Goal: Transaction & Acquisition: Purchase product/service

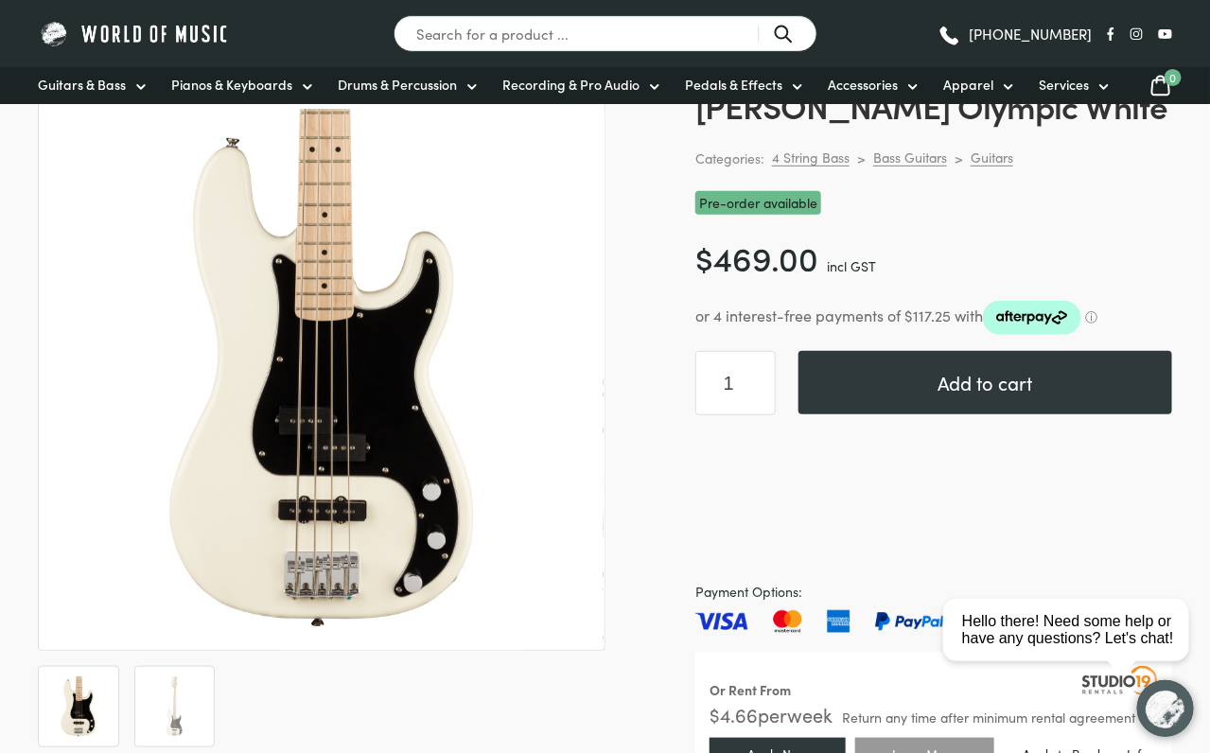
scroll to position [284, 0]
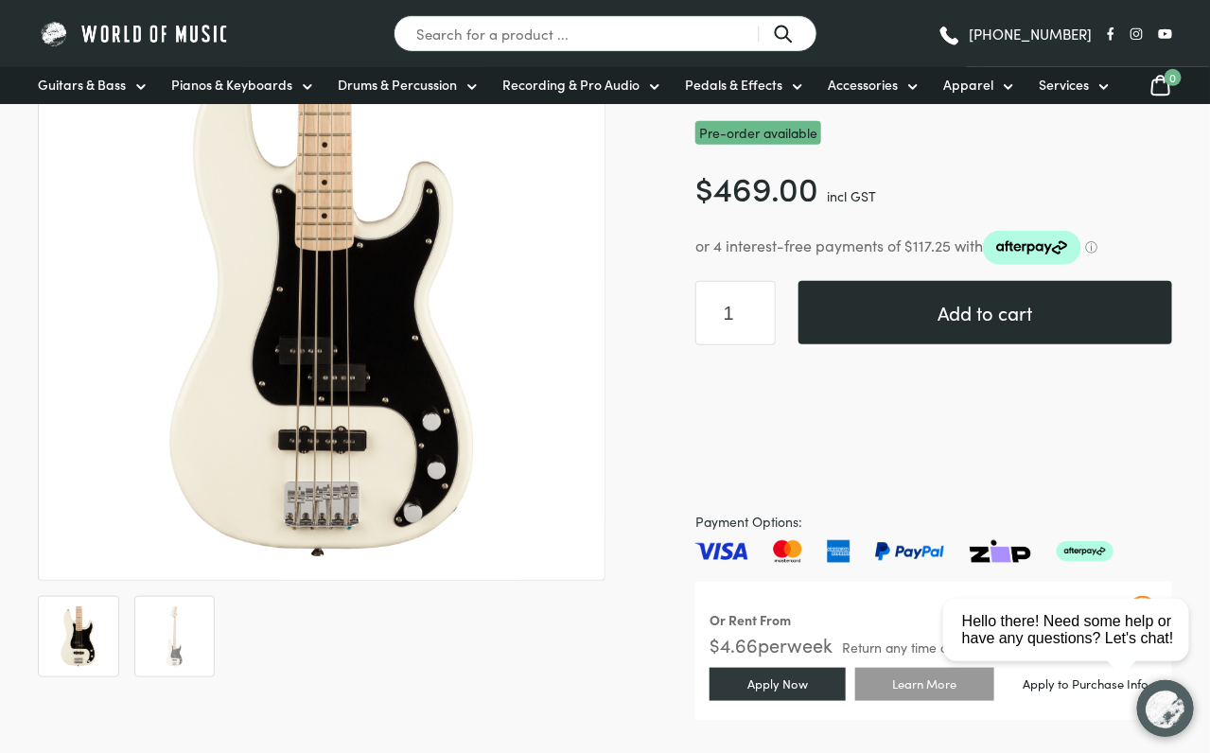
click at [972, 309] on button "Add to cart" at bounding box center [985, 312] width 374 height 63
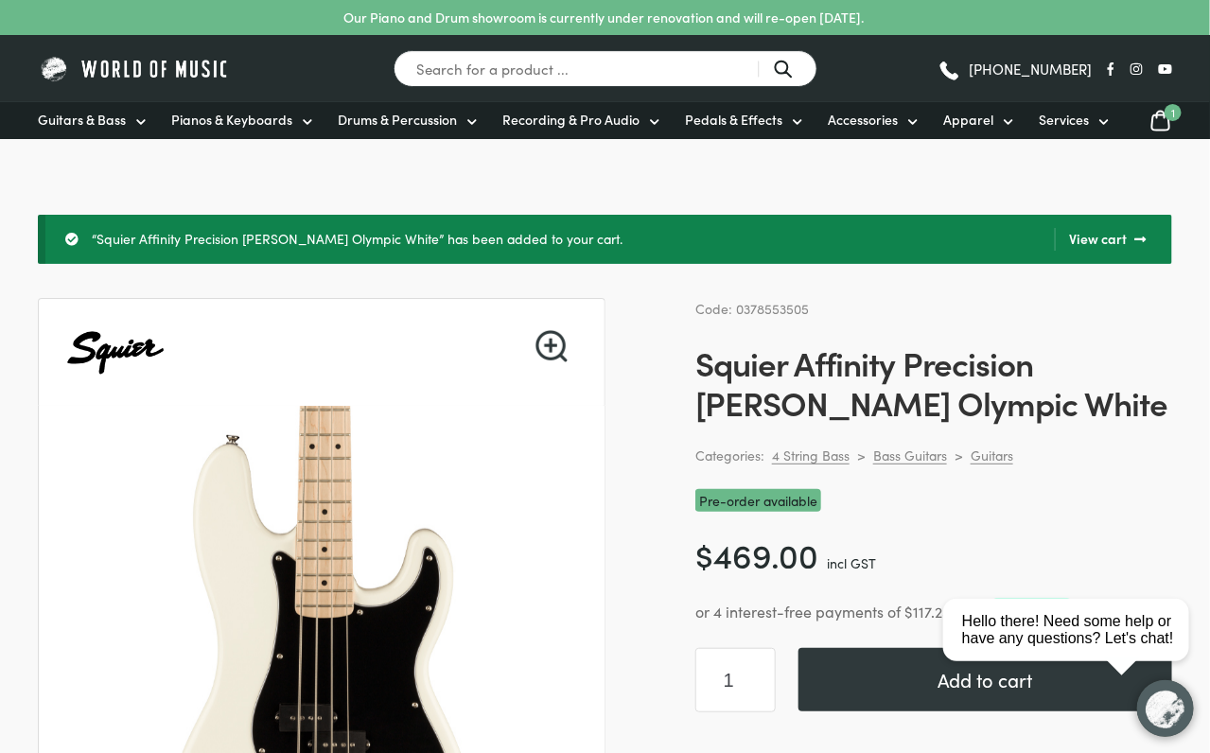
click at [1105, 236] on link "View cart" at bounding box center [1100, 239] width 91 height 23
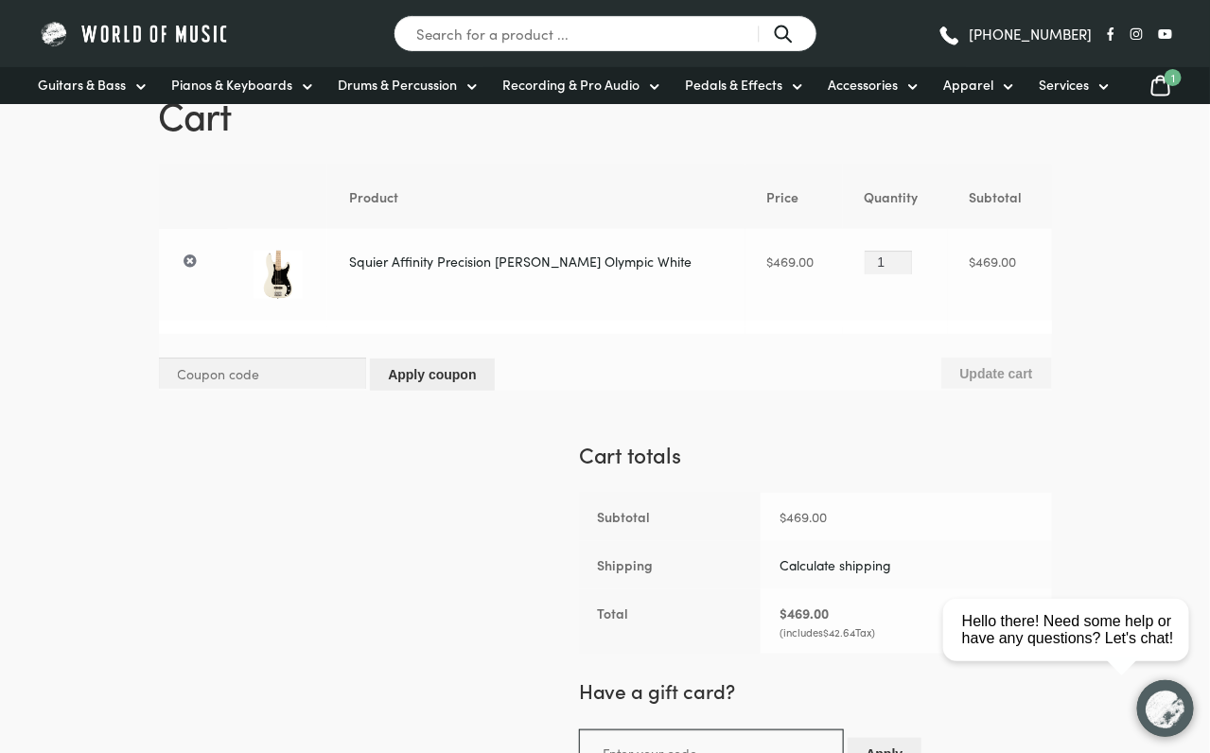
scroll to position [284, 0]
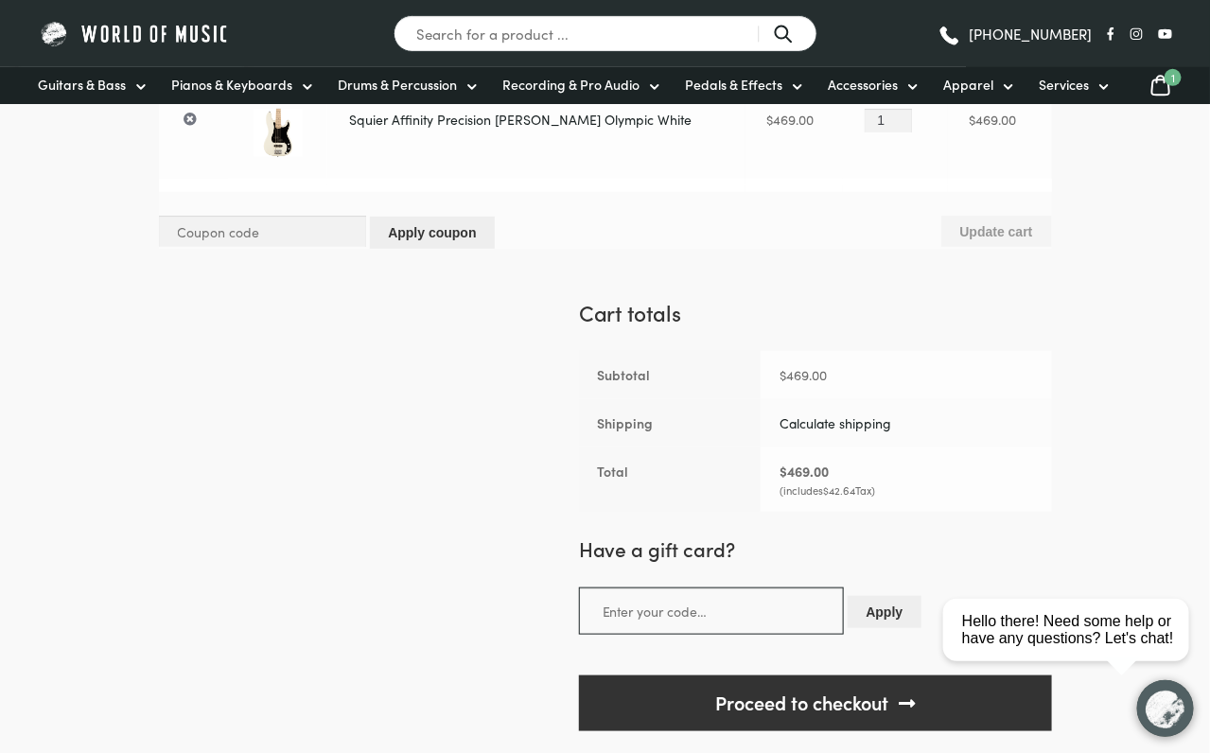
click at [830, 413] on link "Calculate shipping" at bounding box center [836, 422] width 112 height 19
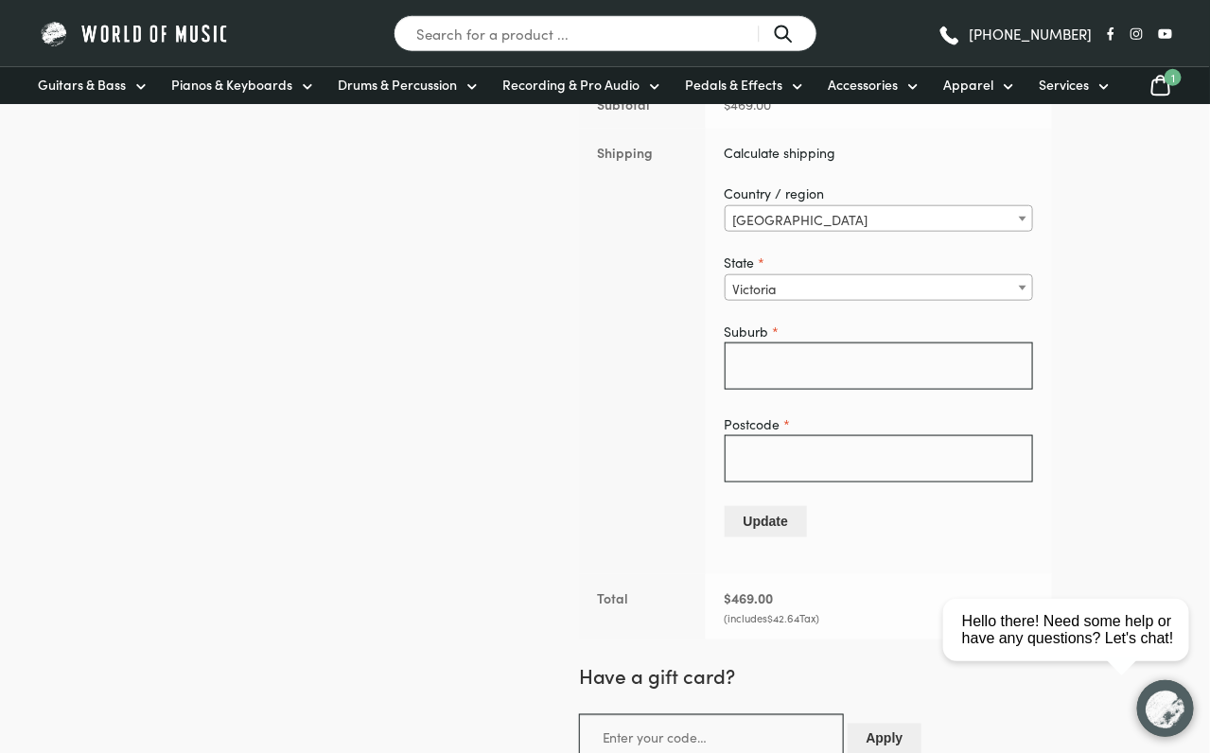
scroll to position [568, 0]
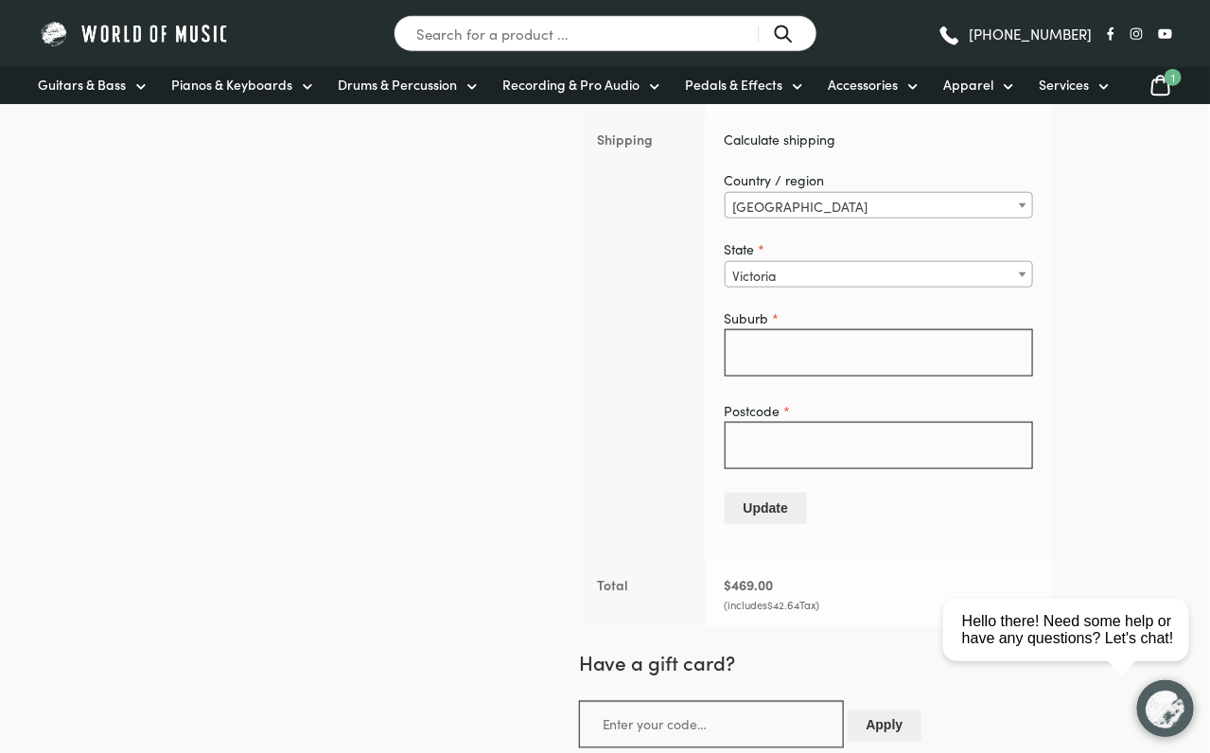
click at [832, 275] on span "Victoria" at bounding box center [879, 275] width 307 height 26
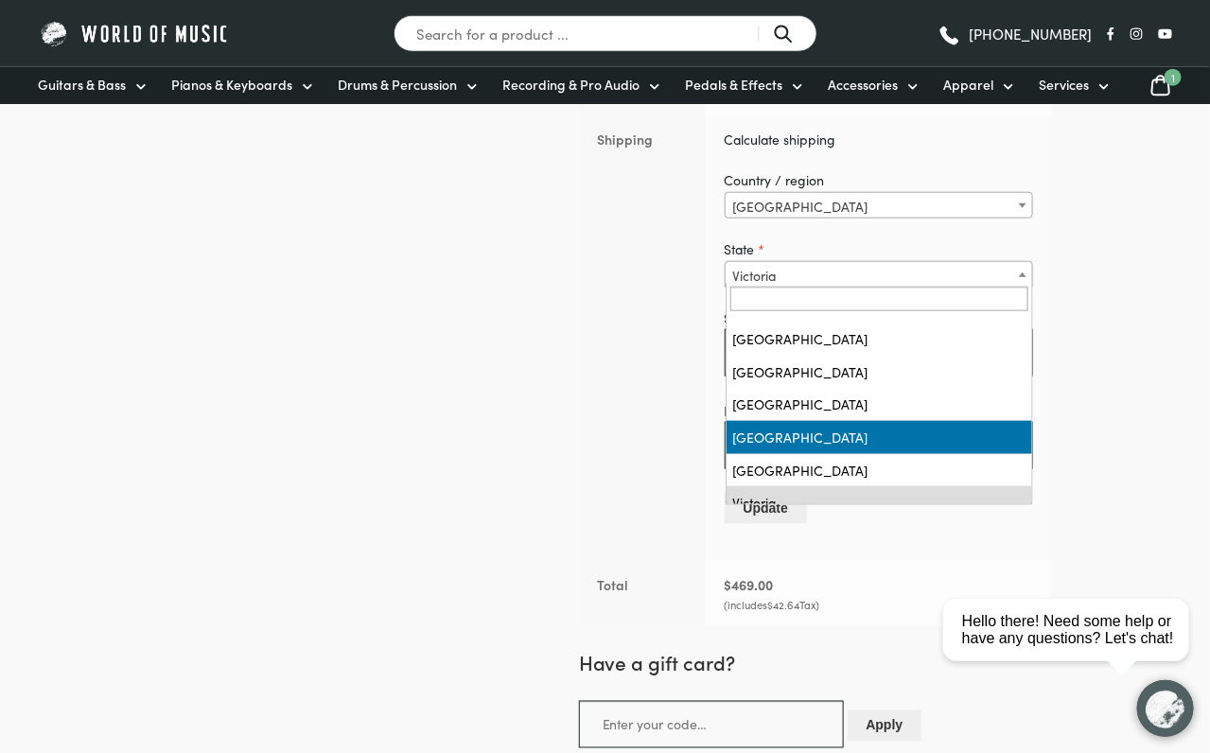
scroll to position [0, 0]
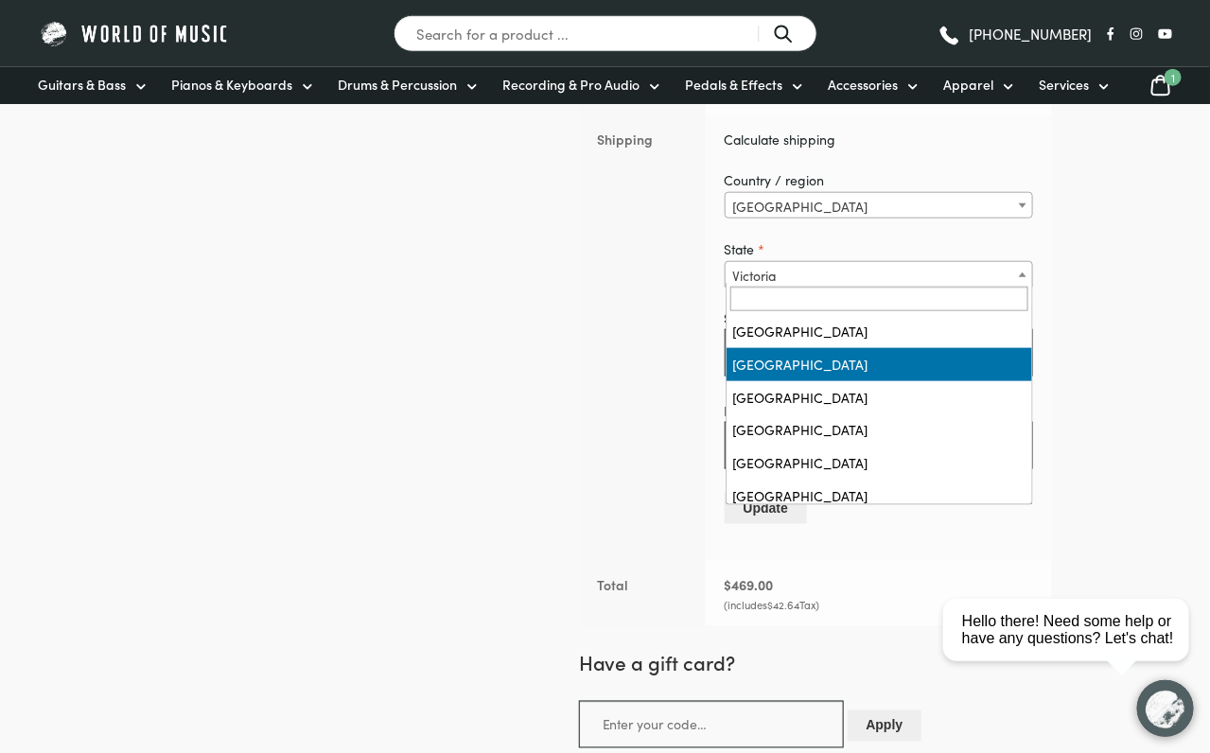
select select "NSW"
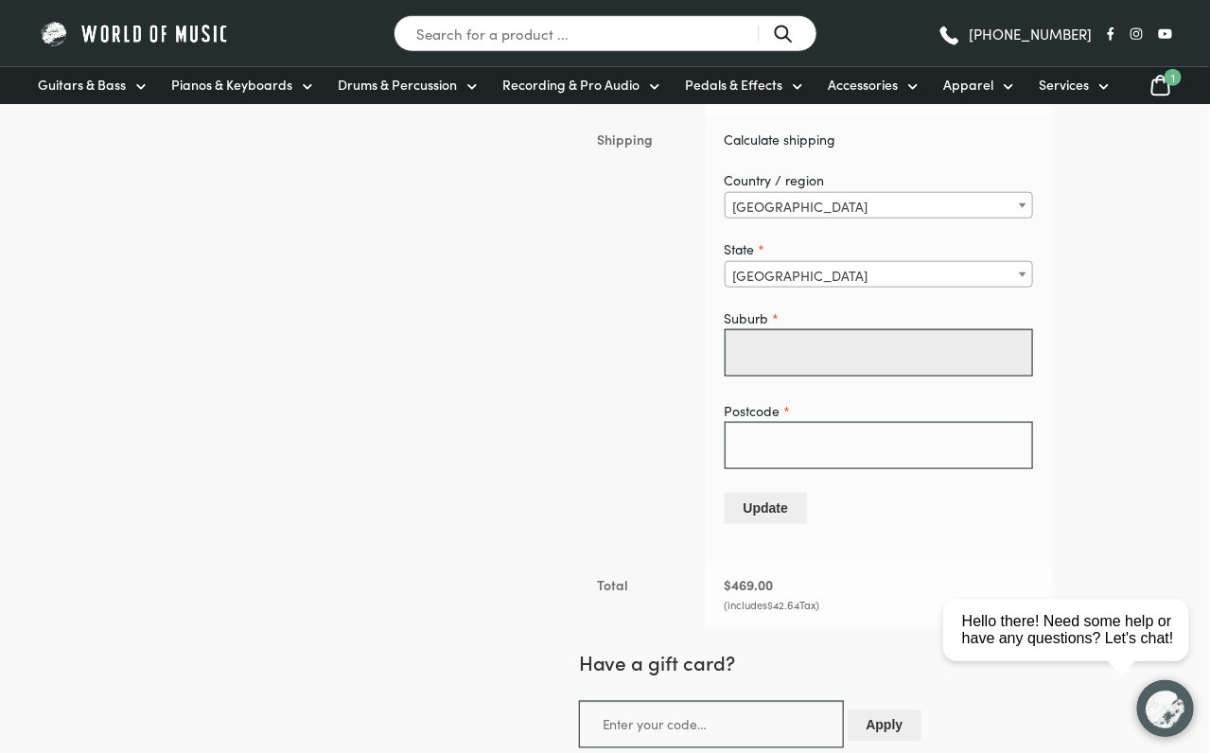
click at [821, 361] on input "Suburb *" at bounding box center [879, 352] width 308 height 47
type input "Ropes Crossing"
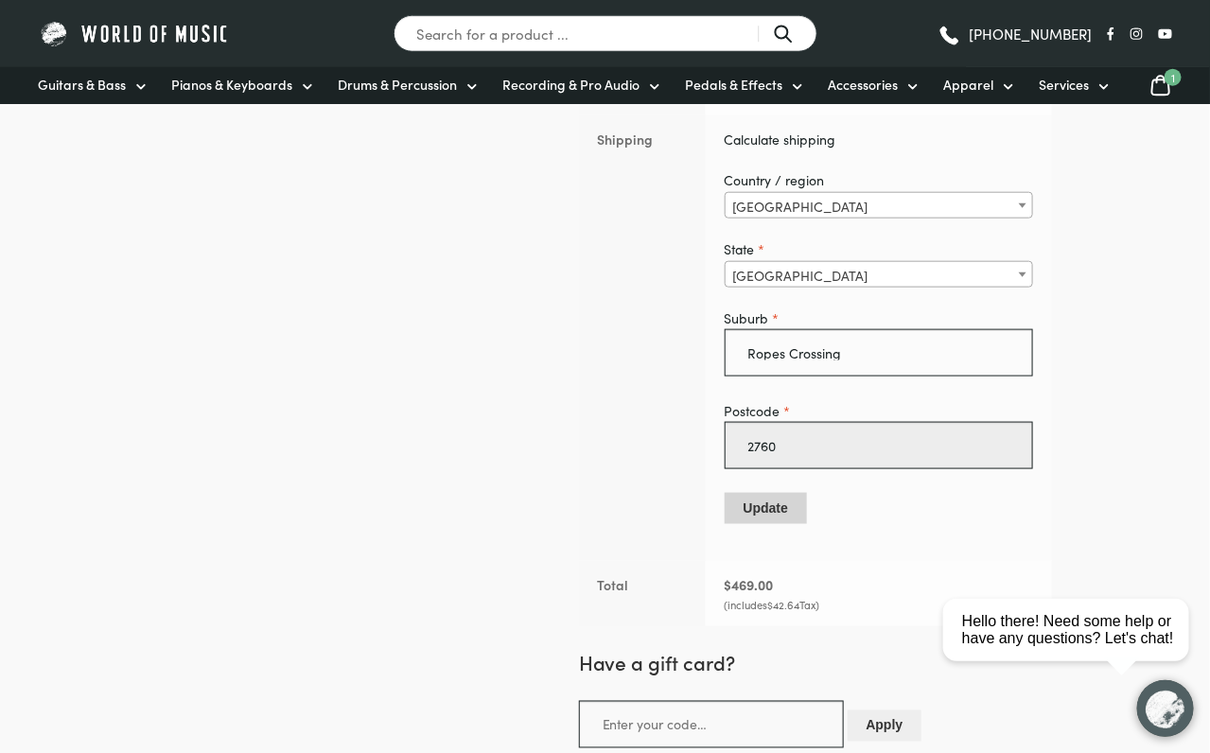
type input "2760"
click at [767, 509] on button "Update" at bounding box center [766, 508] width 82 height 31
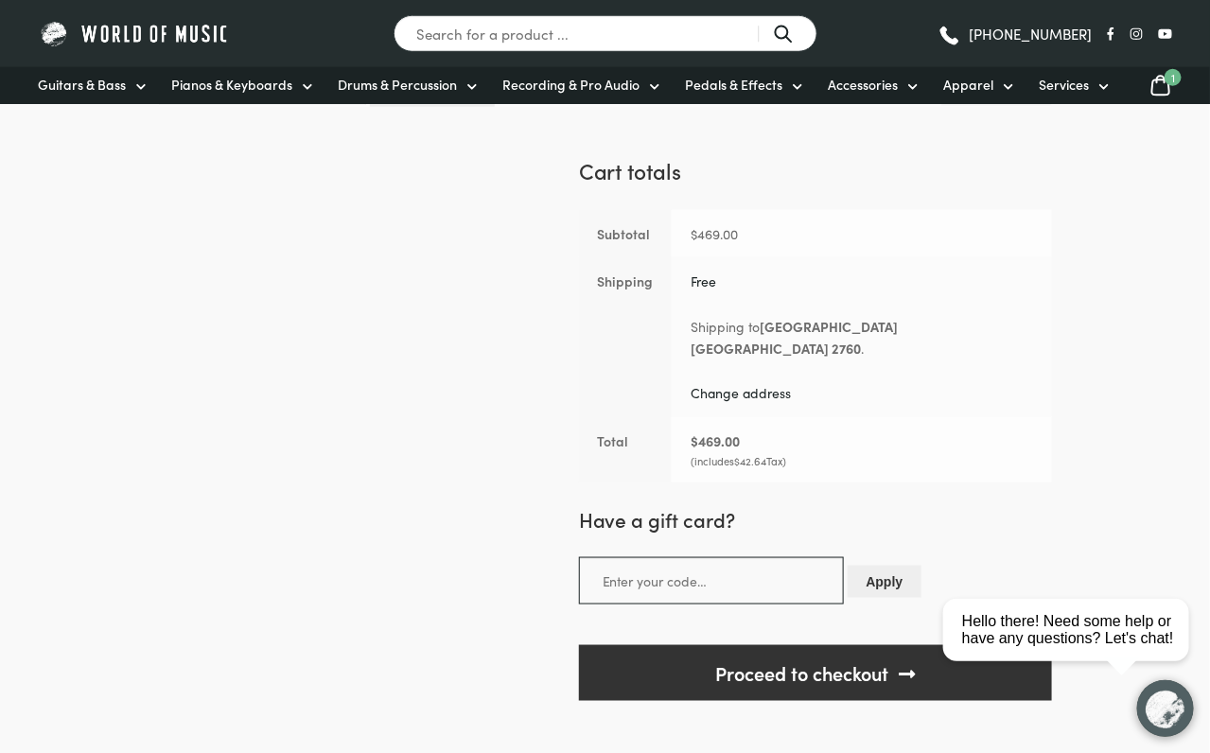
scroll to position [650, 0]
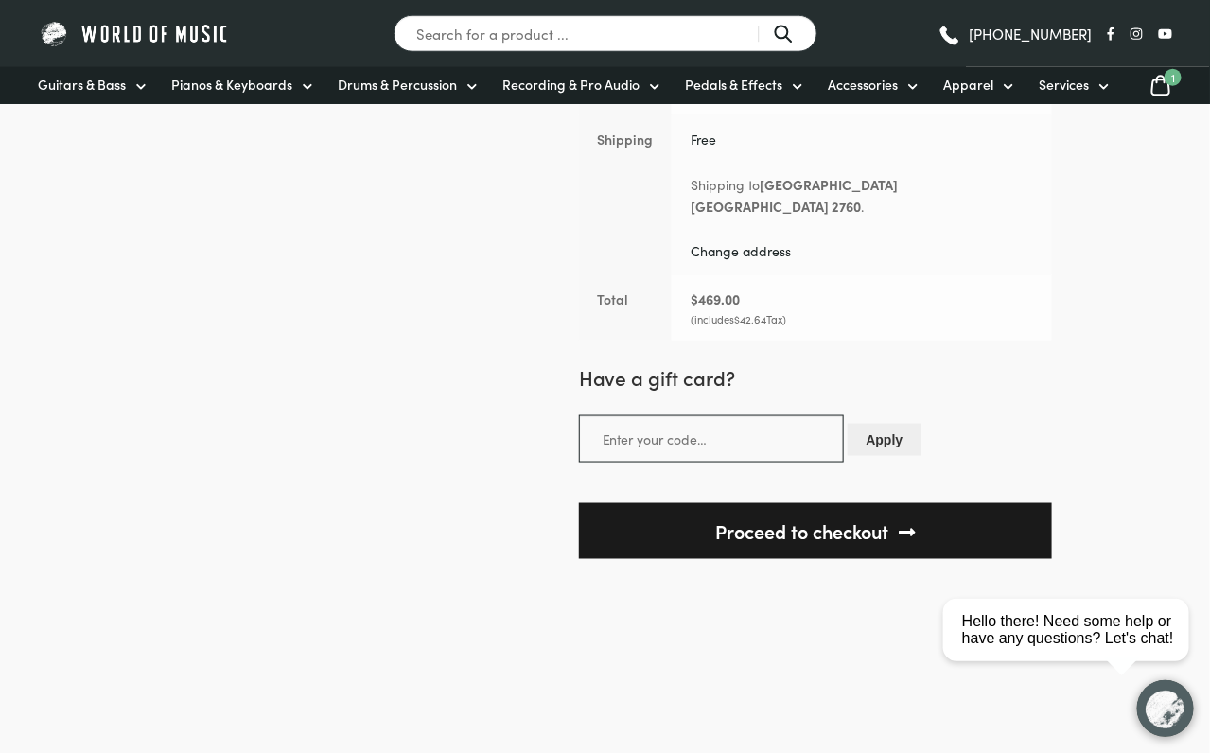
click at [918, 512] on link "Proceed to checkout" at bounding box center [815, 531] width 473 height 56
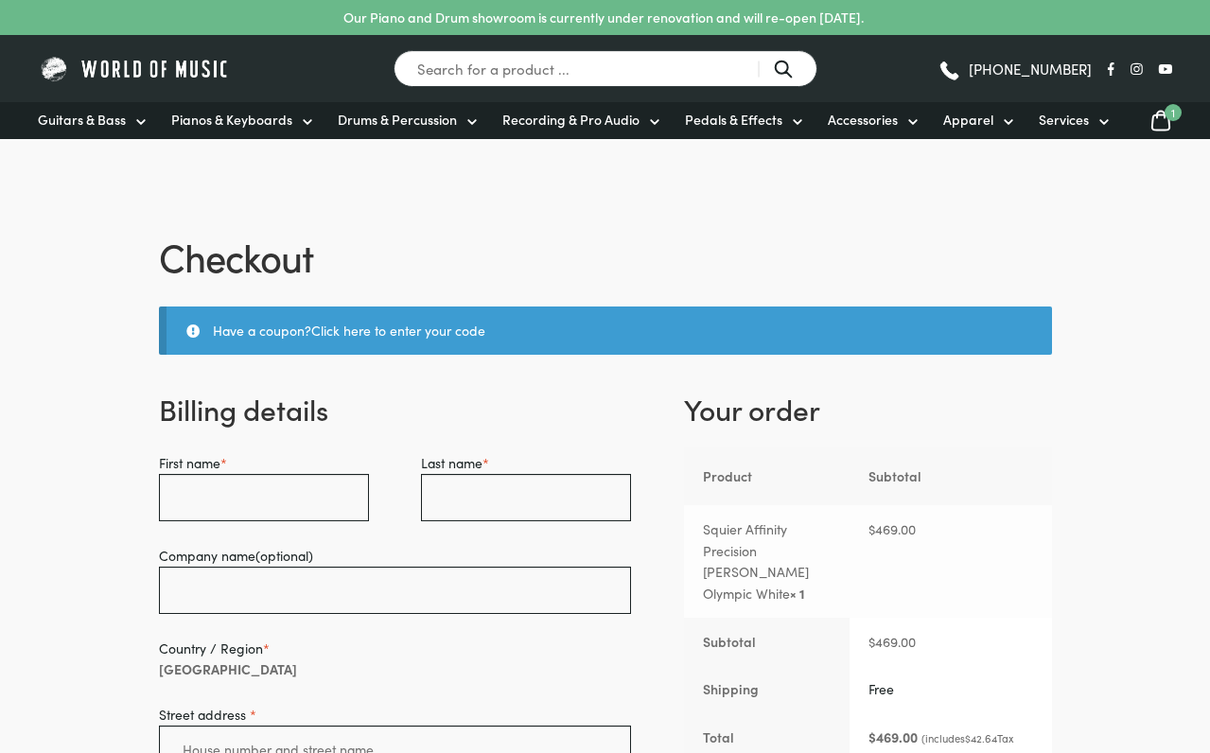
select select "NSW"
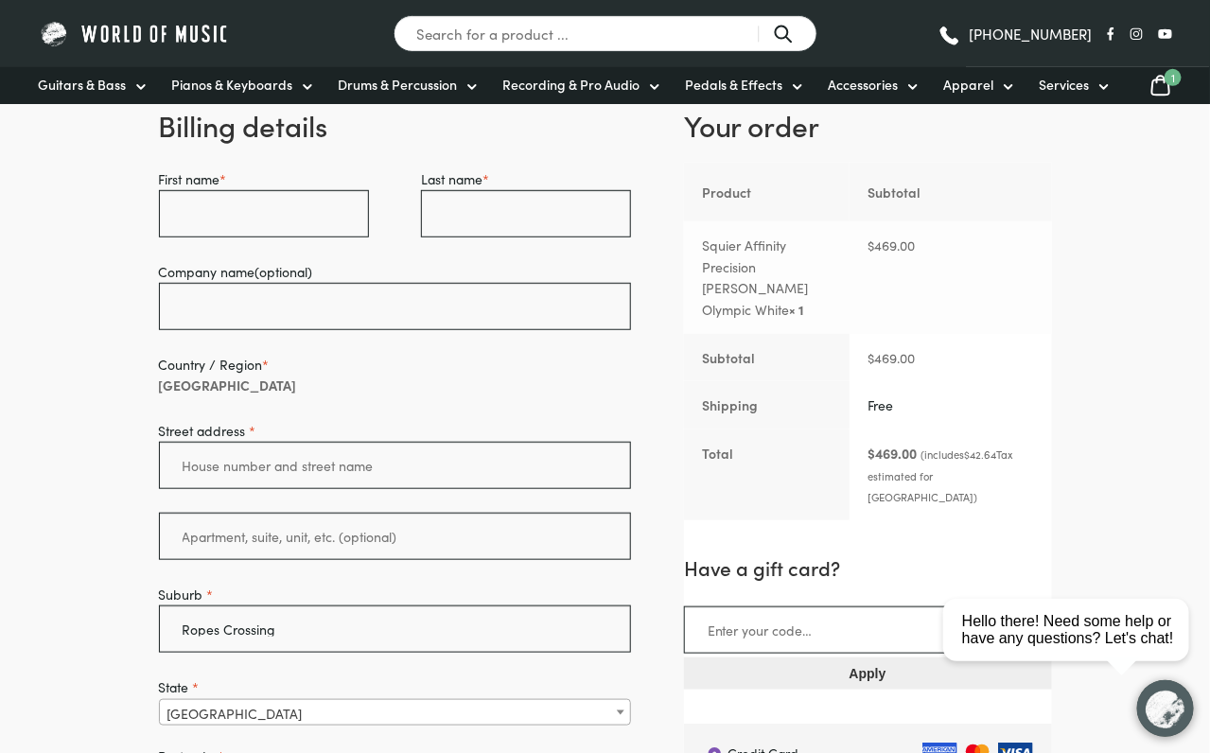
click at [173, 26] on img at bounding box center [135, 33] width 194 height 29
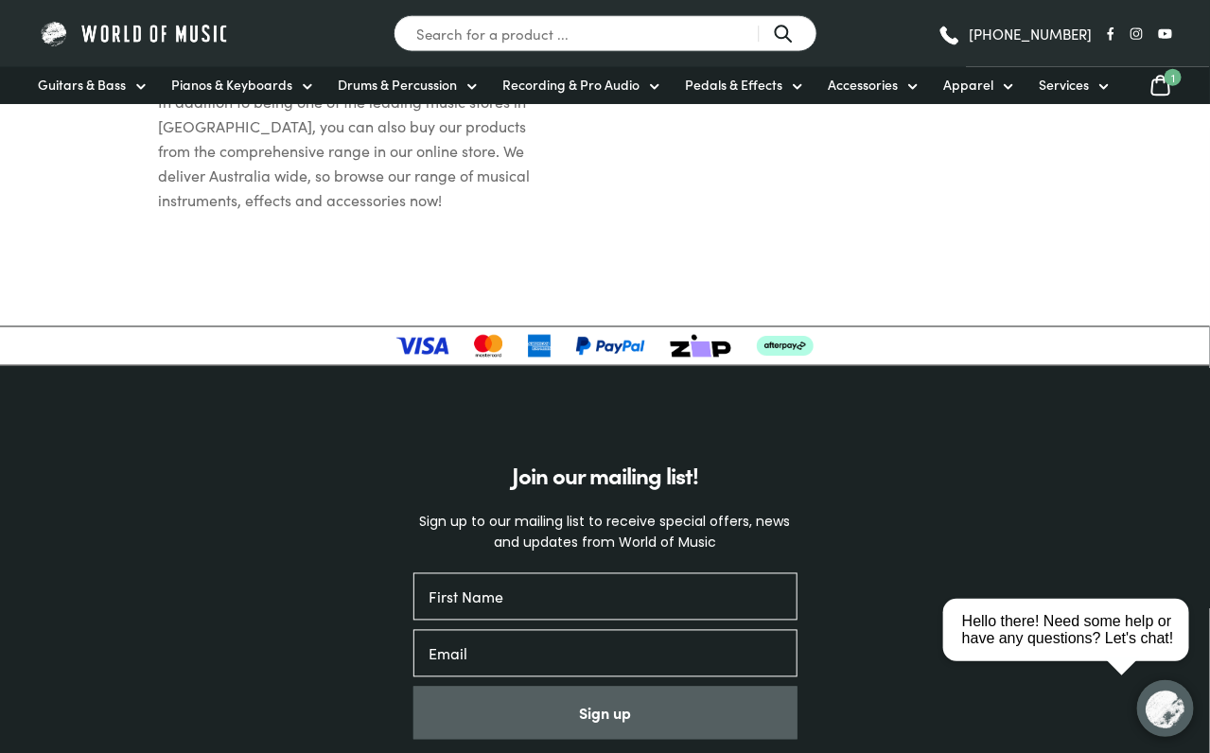
scroll to position [5693, 0]
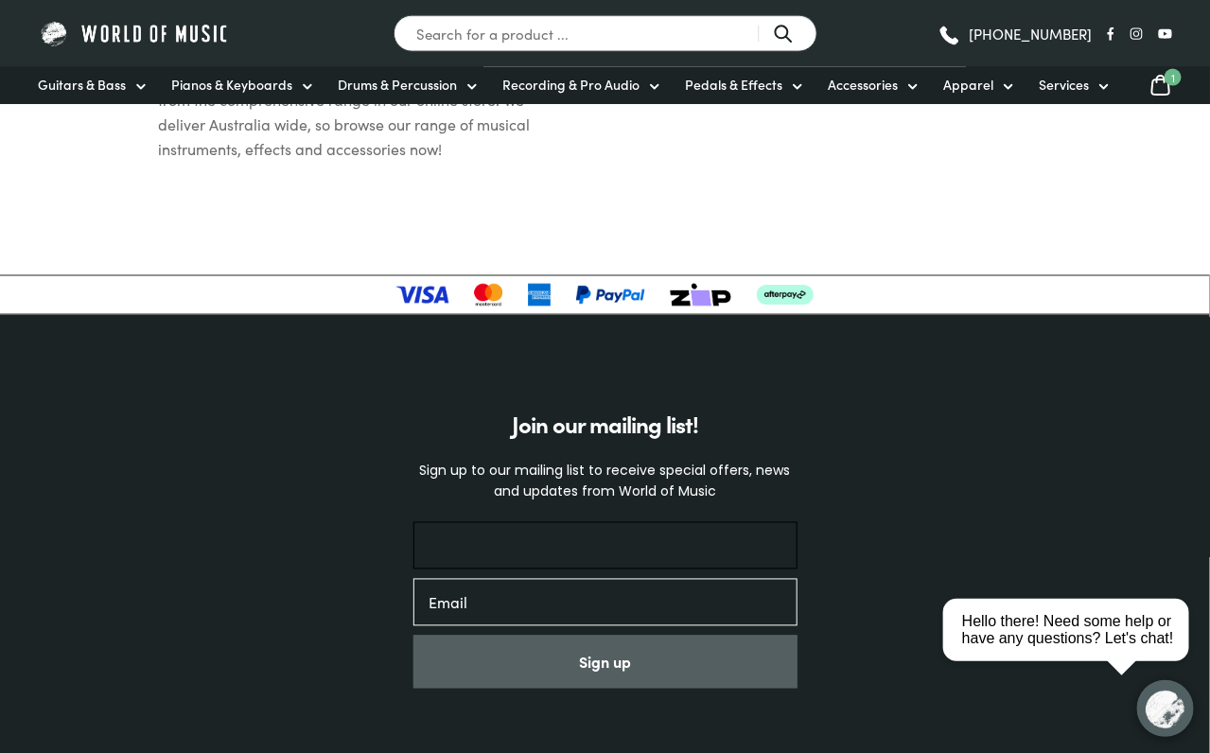
click at [517, 522] on input "First Name" at bounding box center [605, 545] width 384 height 47
type input "Hendi"
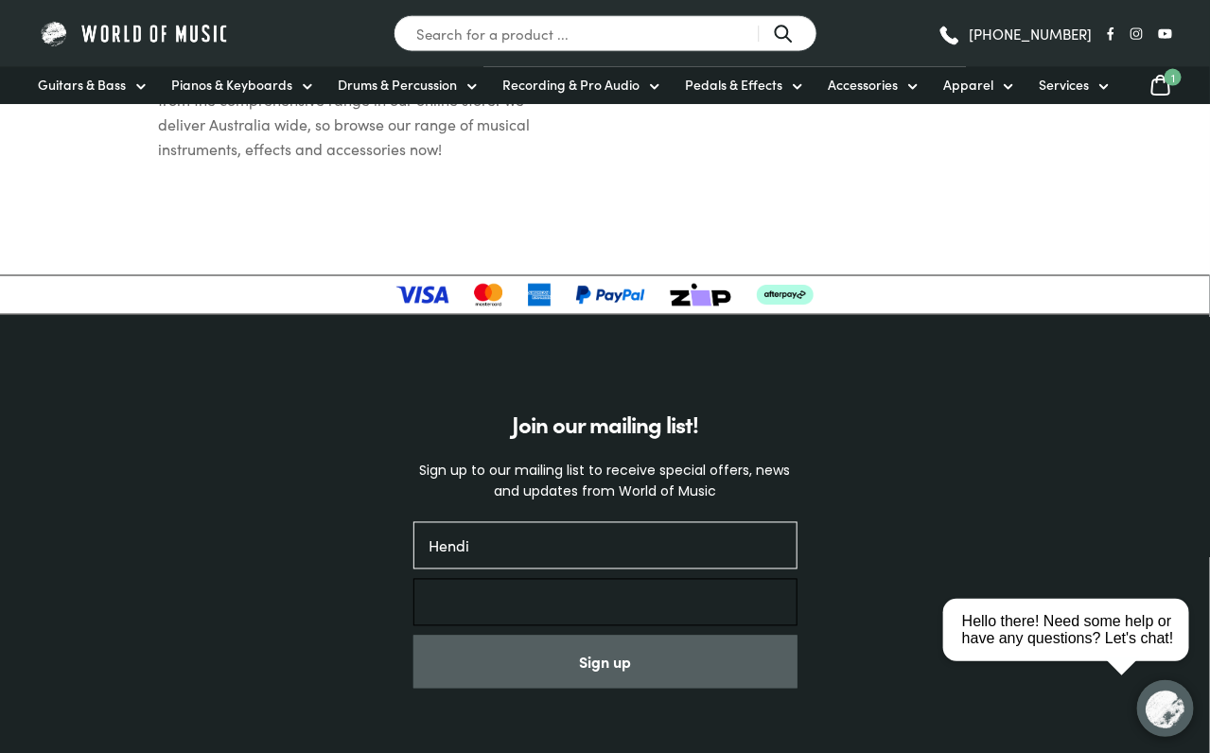
click at [536, 579] on input "Email" at bounding box center [605, 602] width 384 height 47
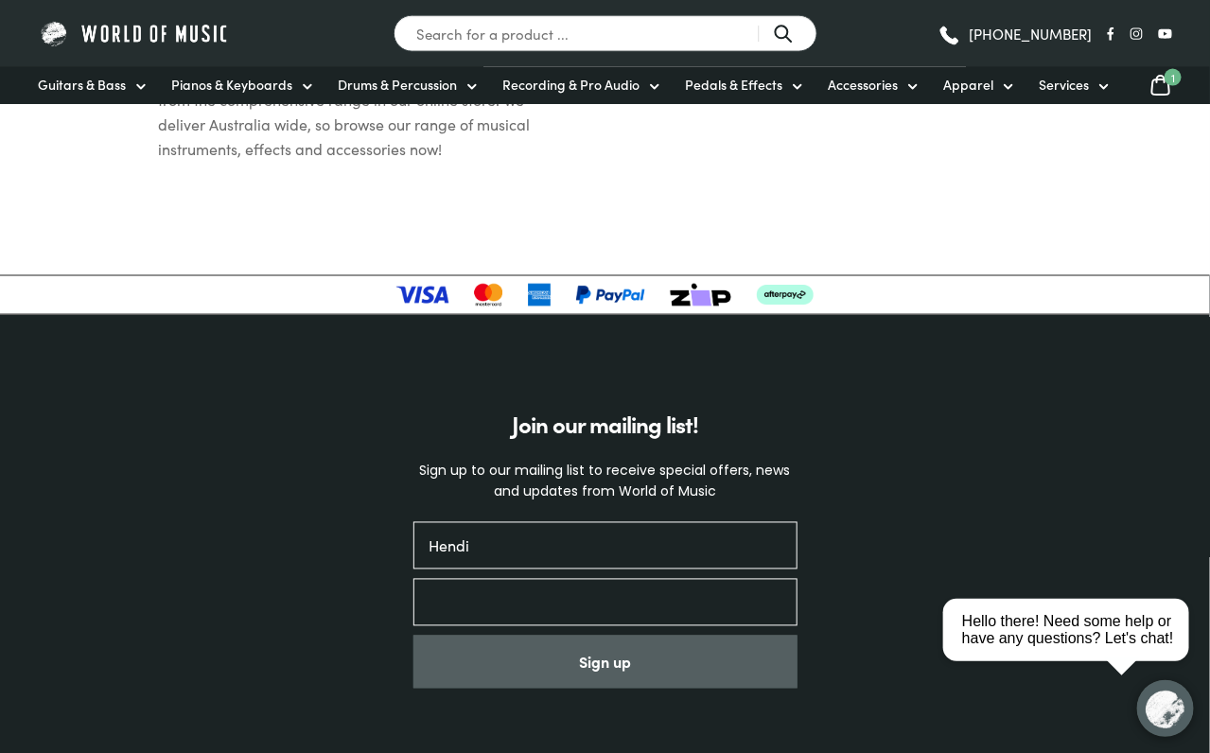
type input "t_hendi99@hotmail.com"
click at [593, 636] on button "Sign up" at bounding box center [605, 662] width 384 height 53
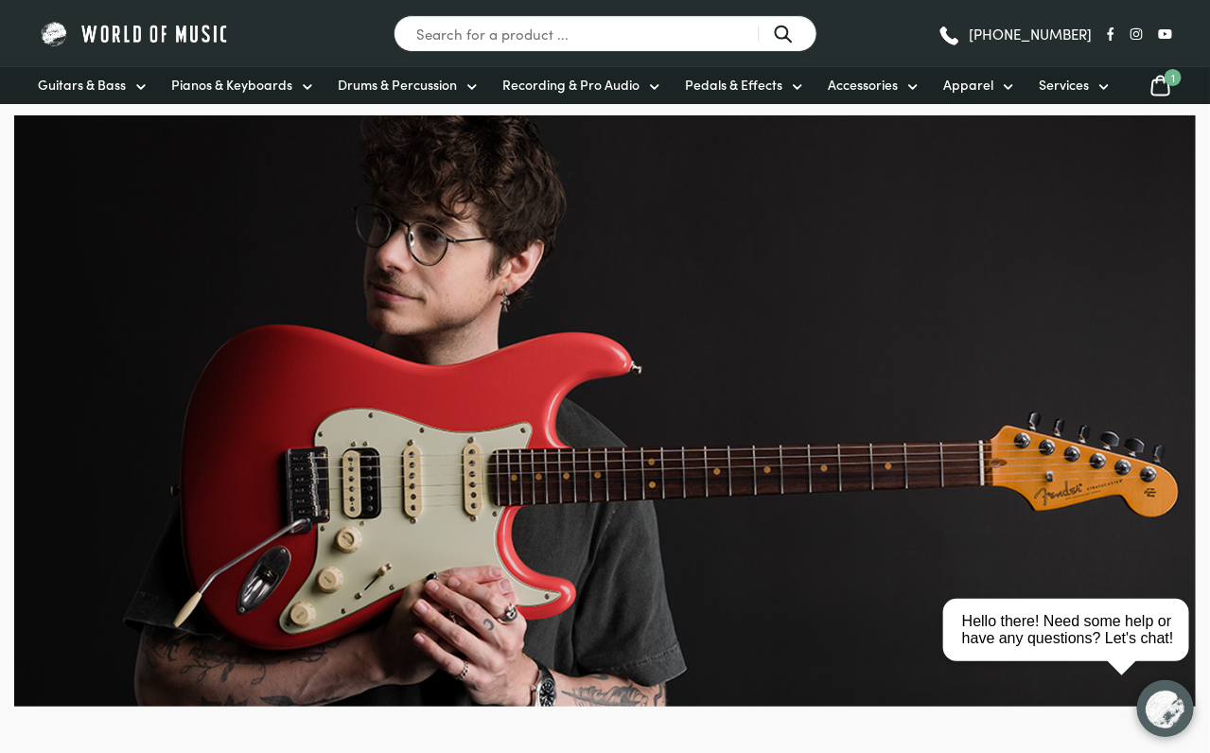
scroll to position [0, 0]
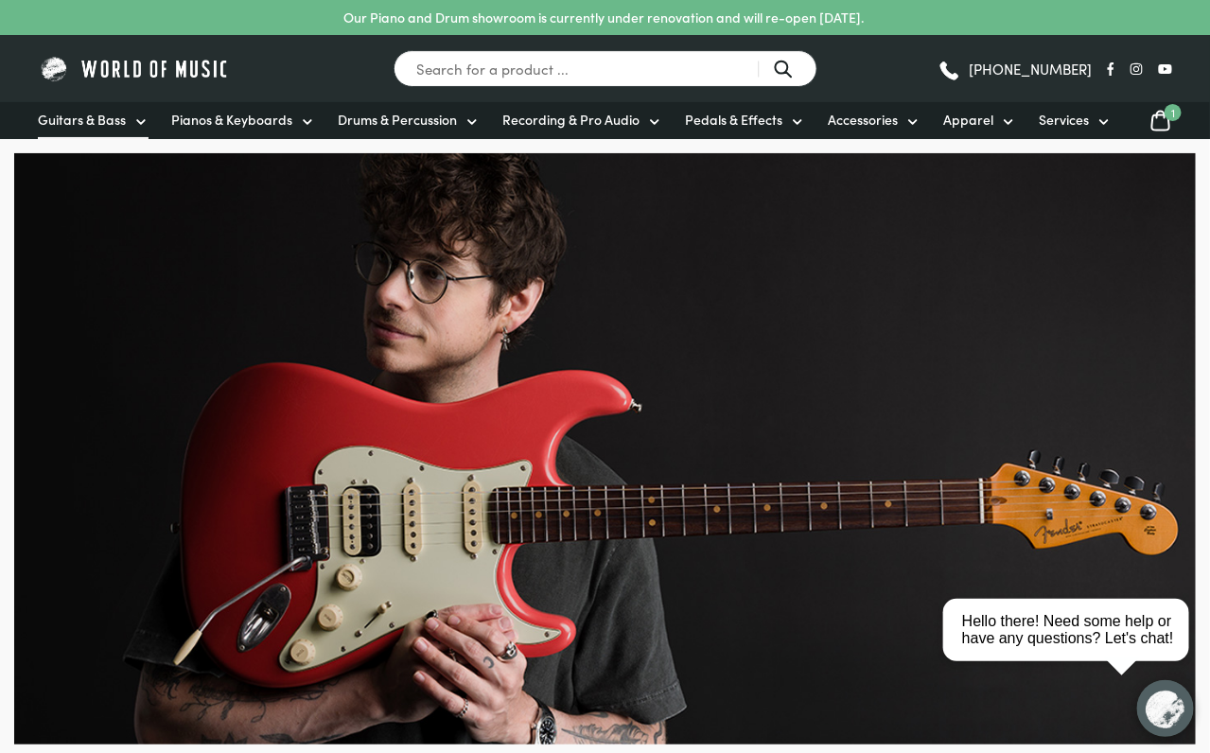
click at [109, 119] on span "Guitars & Bass" at bounding box center [82, 120] width 88 height 20
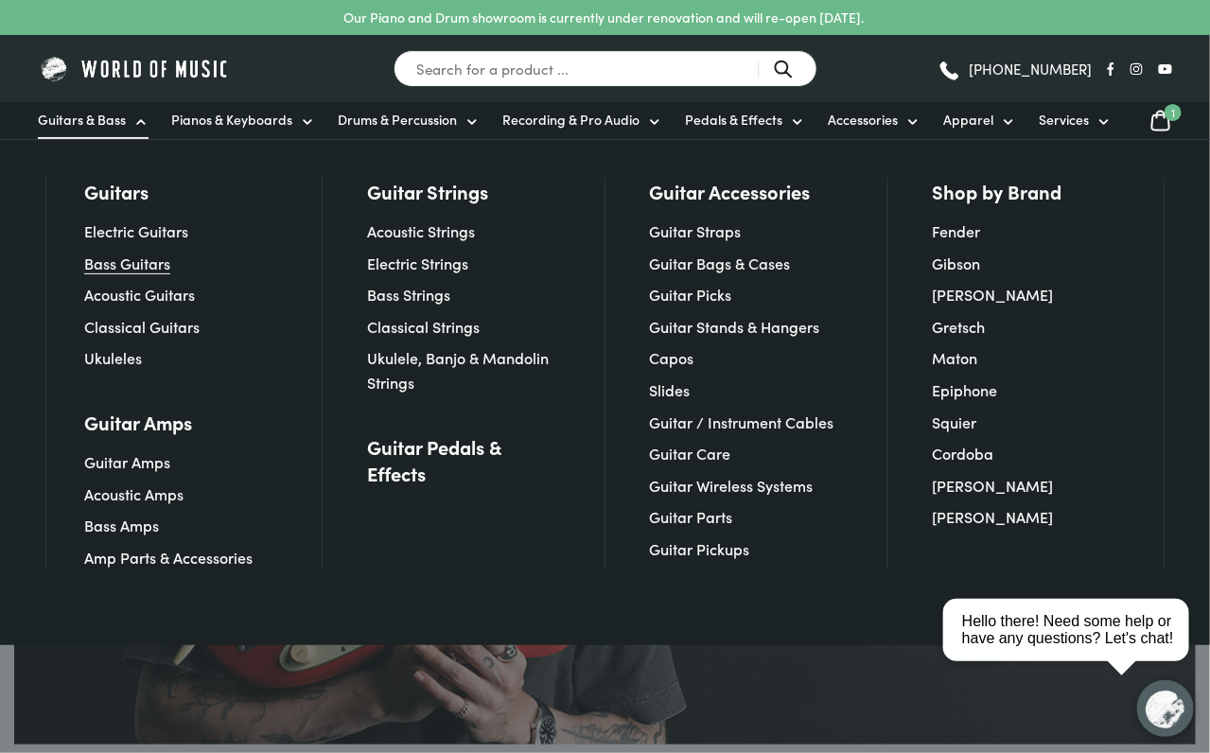
click at [136, 268] on link "Bass Guitars" at bounding box center [127, 263] width 86 height 21
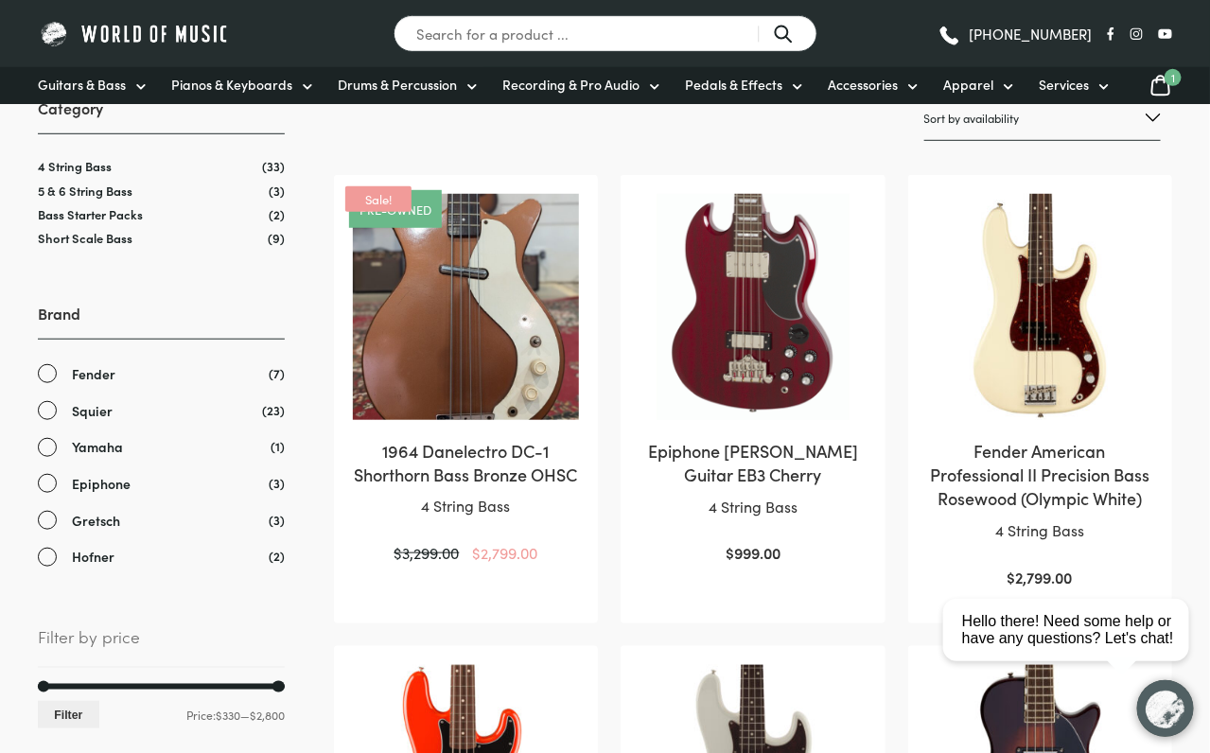
scroll to position [284, 0]
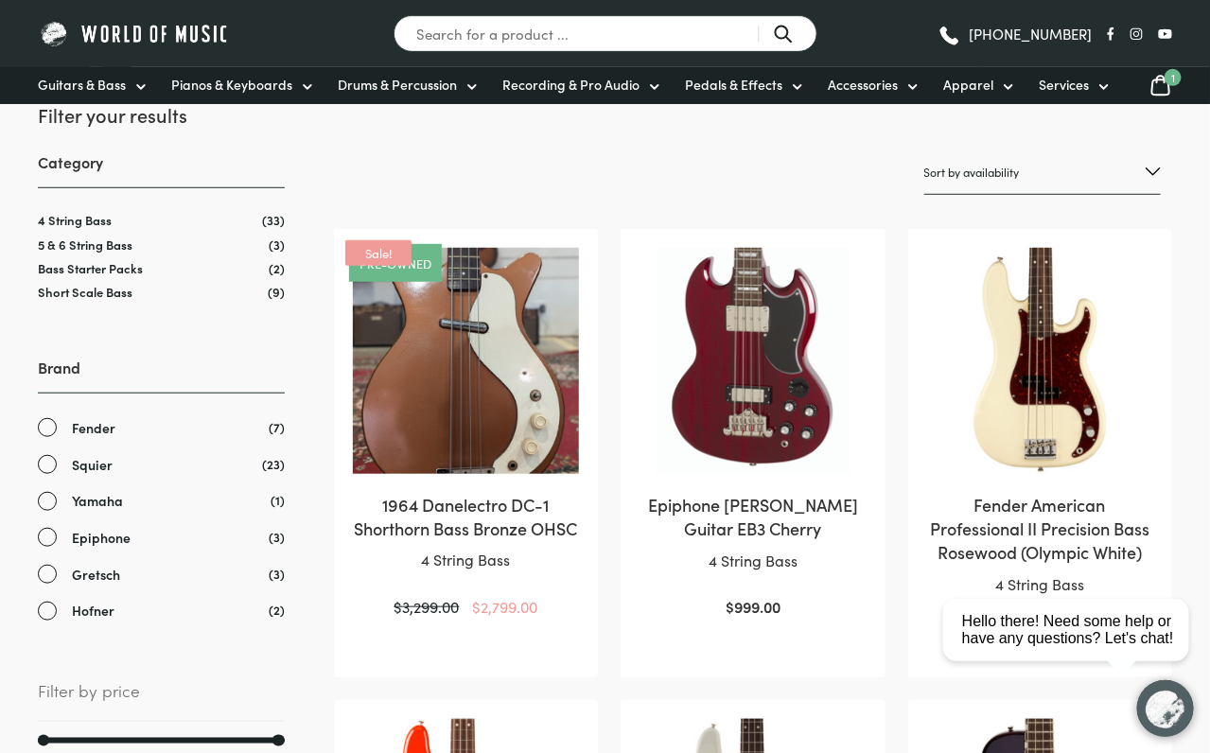
click at [99, 461] on span "Squier" at bounding box center [92, 465] width 41 height 22
click at [95, 466] on span "Squier" at bounding box center [92, 465] width 41 height 22
click at [95, 472] on span "Squier" at bounding box center [92, 465] width 41 height 22
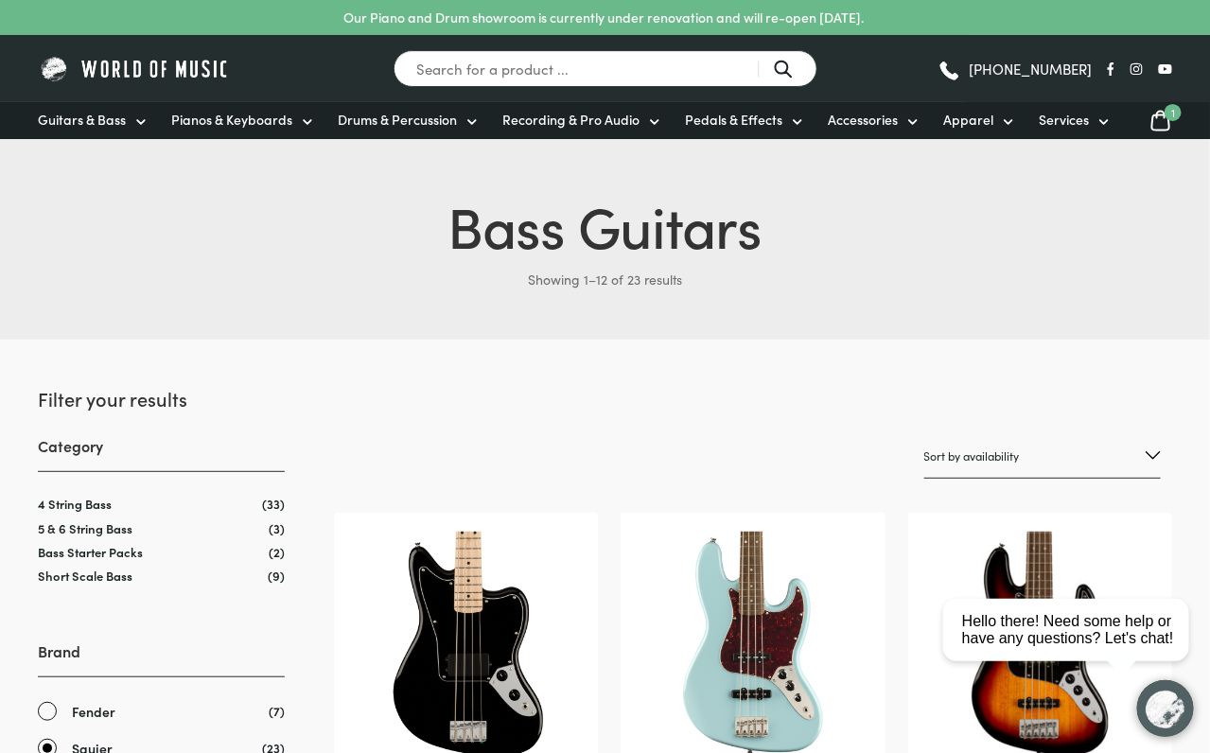
scroll to position [142, 0]
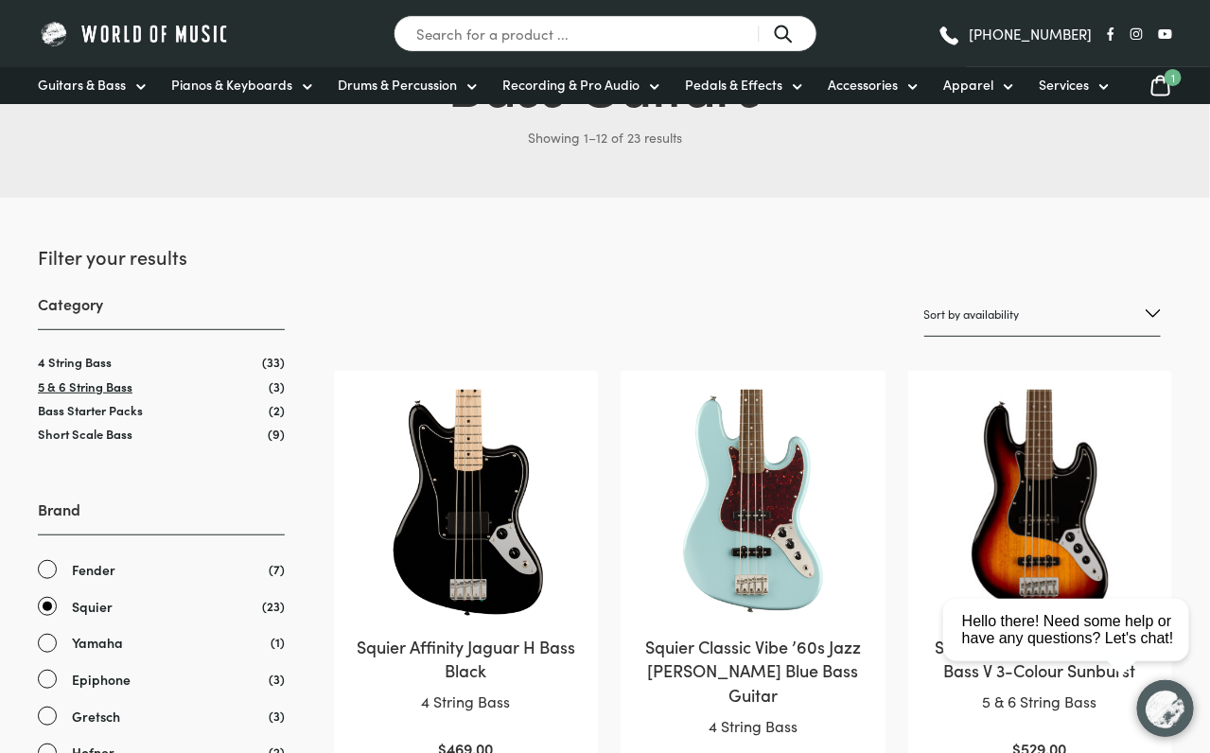
click at [97, 389] on link "5 & 6 String Bass" at bounding box center [85, 386] width 95 height 18
click at [48, 610] on link "Squier" at bounding box center [161, 607] width 247 height 22
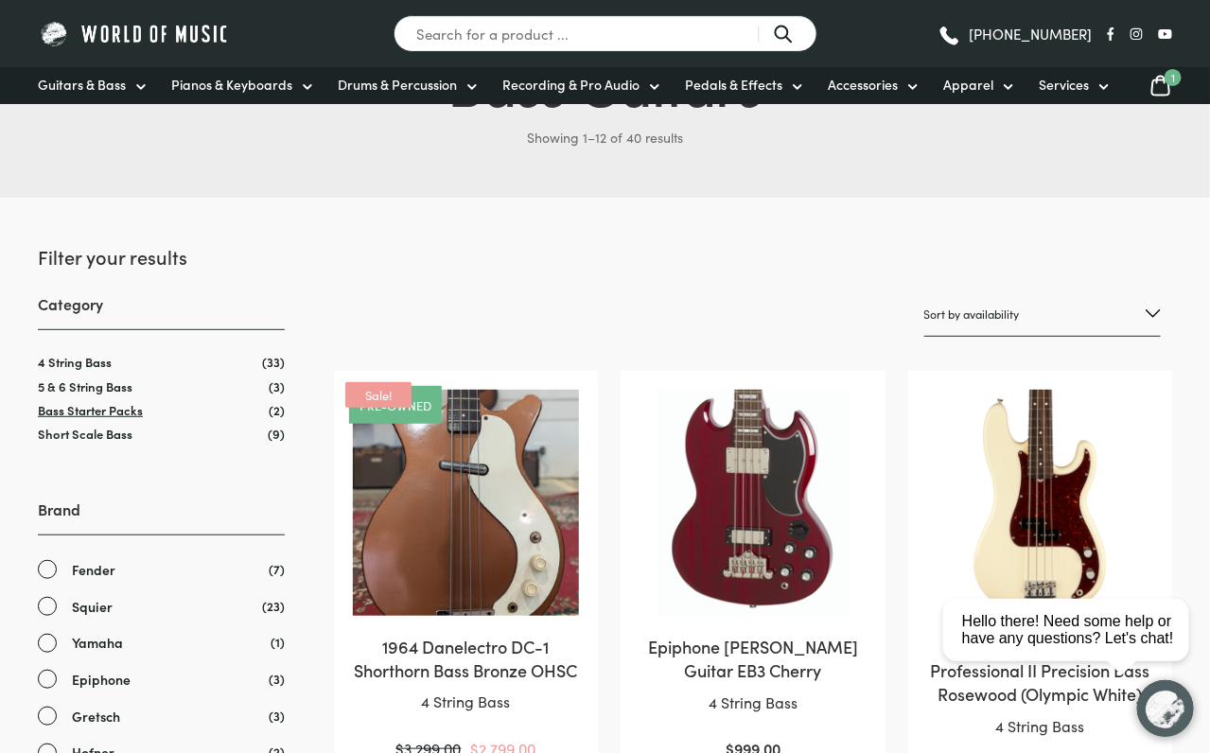
click at [106, 412] on link "Bass Starter Packs" at bounding box center [90, 410] width 105 height 18
click at [108, 431] on link "Short Scale Bass" at bounding box center [85, 434] width 95 height 18
click at [95, 599] on span "Squier" at bounding box center [92, 607] width 41 height 22
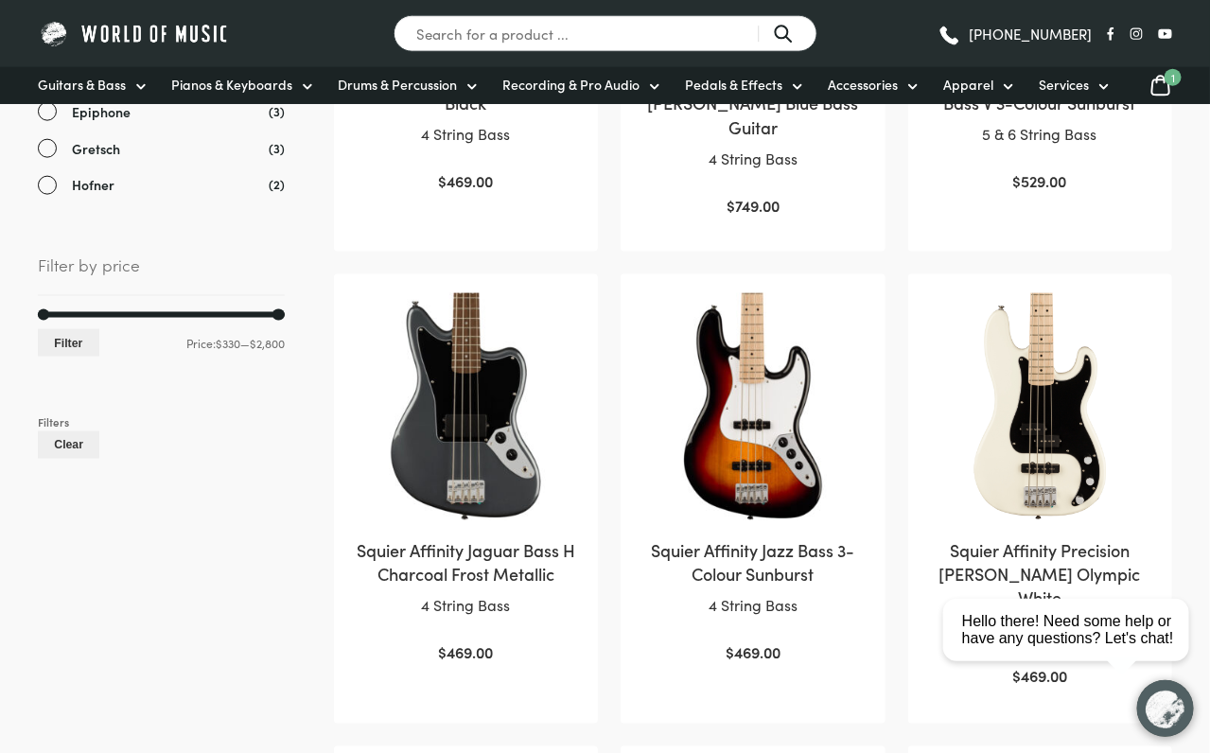
scroll to position [851, 0]
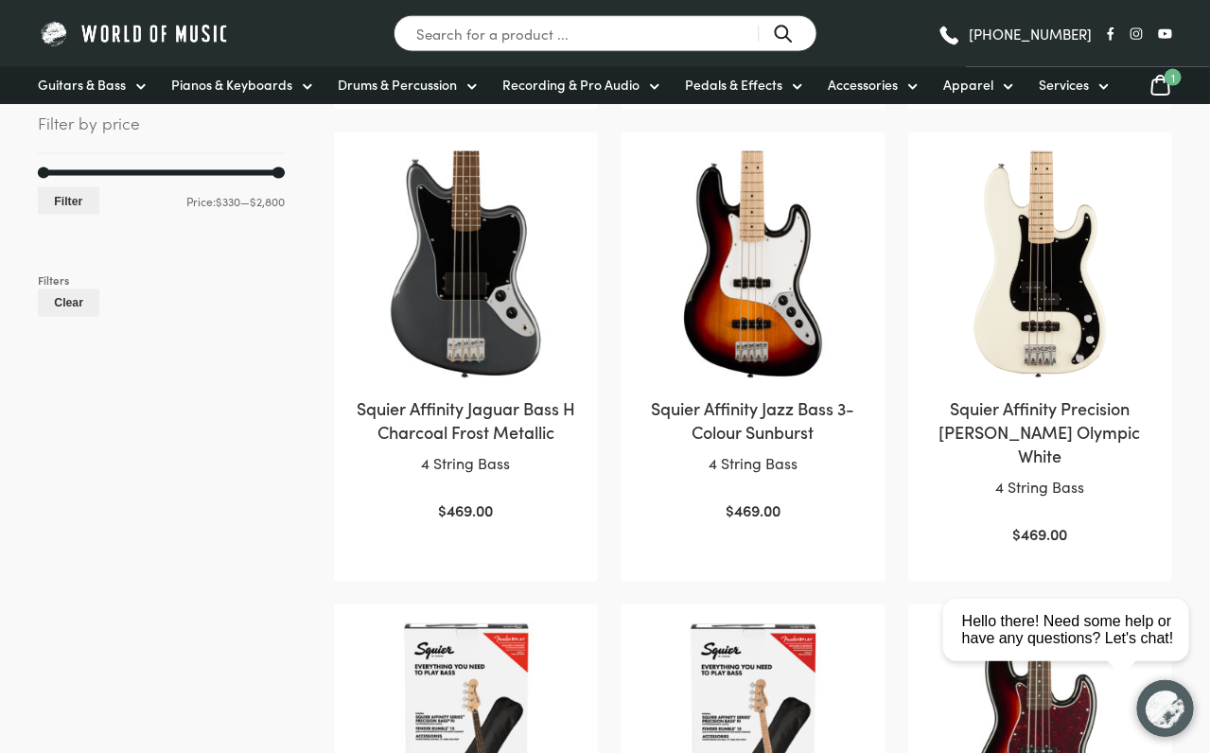
click at [1033, 278] on img at bounding box center [1040, 264] width 226 height 226
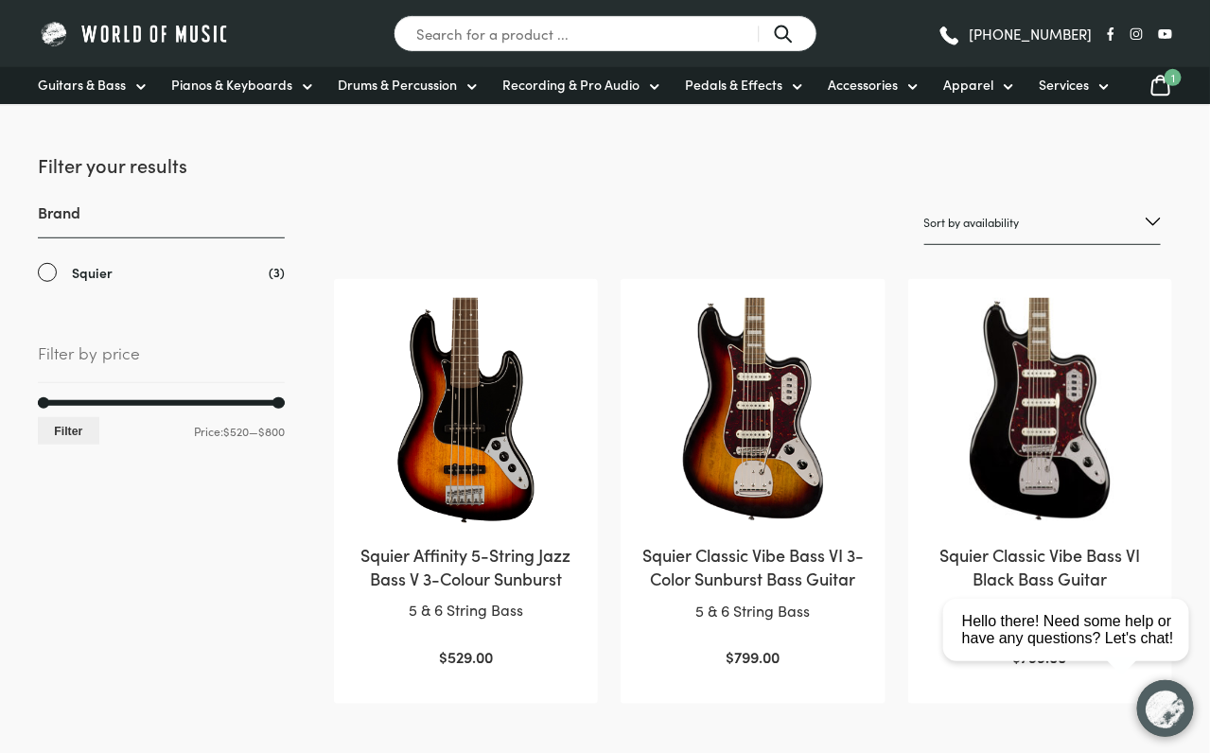
scroll to position [284, 0]
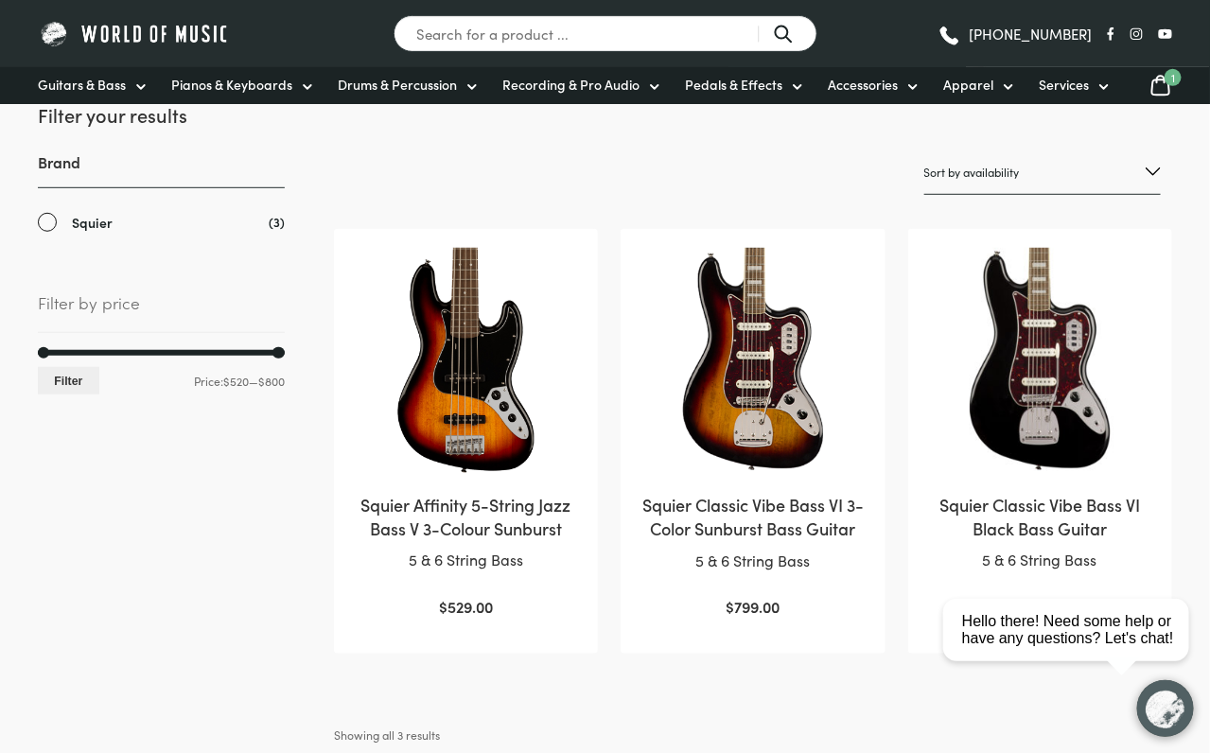
click at [773, 400] on img at bounding box center [753, 361] width 226 height 226
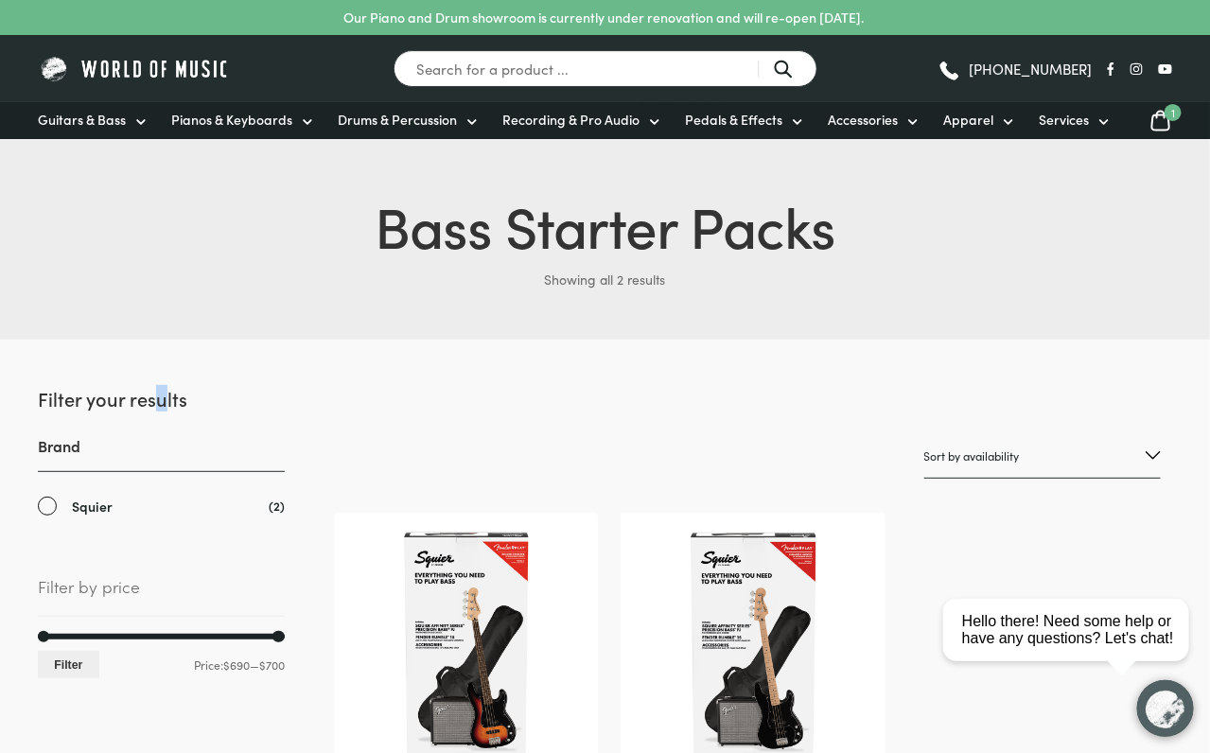
click at [159, 394] on h2 "Filter your results" at bounding box center [161, 398] width 247 height 26
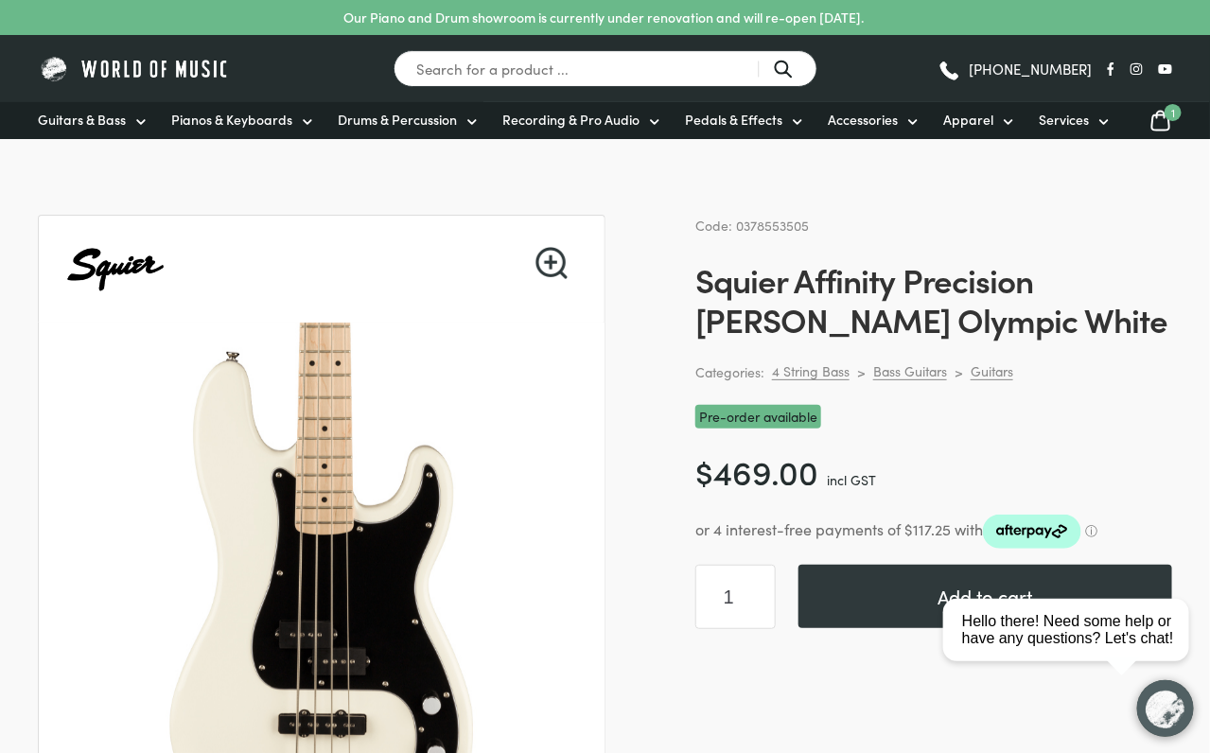
click at [1029, 544] on html "close Hello there! Need some help or have any questions? Let's chat!" at bounding box center [1072, 544] width 274 height 0
click at [975, 544] on html "close Hello there! Need some help or have any questions? Let's chat!" at bounding box center [1072, 544] width 274 height 0
click at [941, 544] on html "close Hello there! Need some help or have any questions? Let's chat!" at bounding box center [1072, 544] width 274 height 0
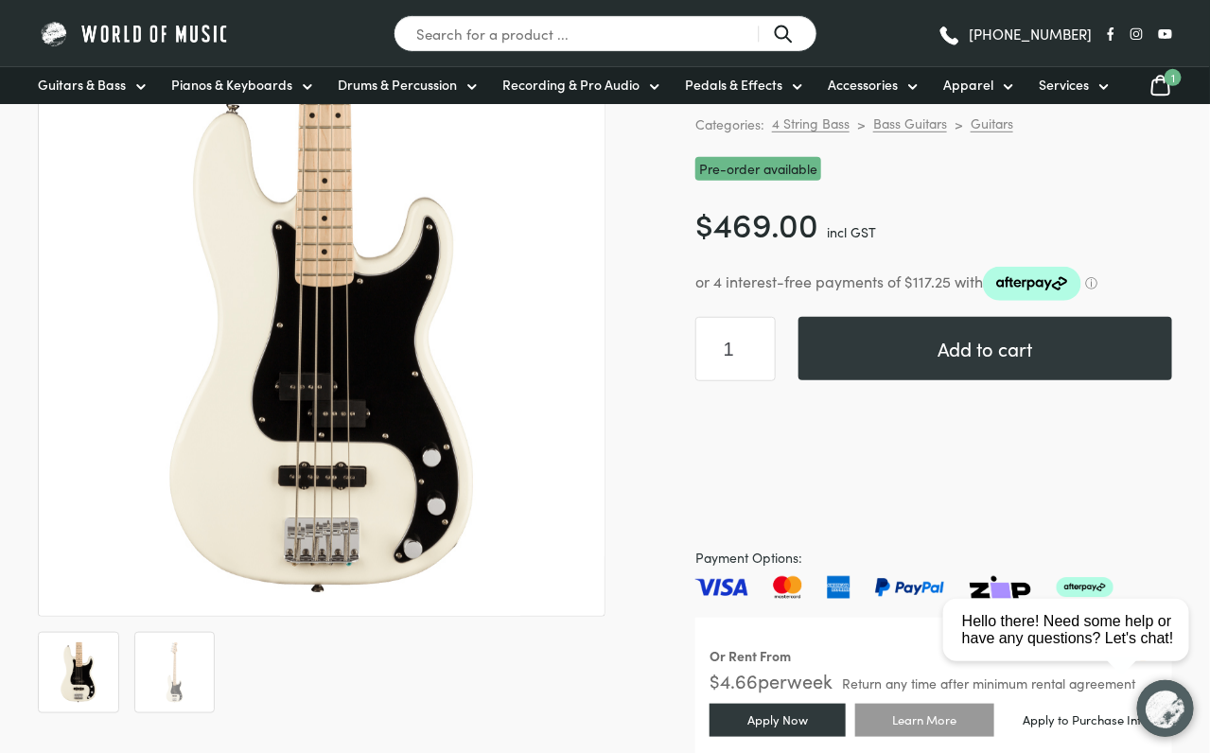
scroll to position [142, 0]
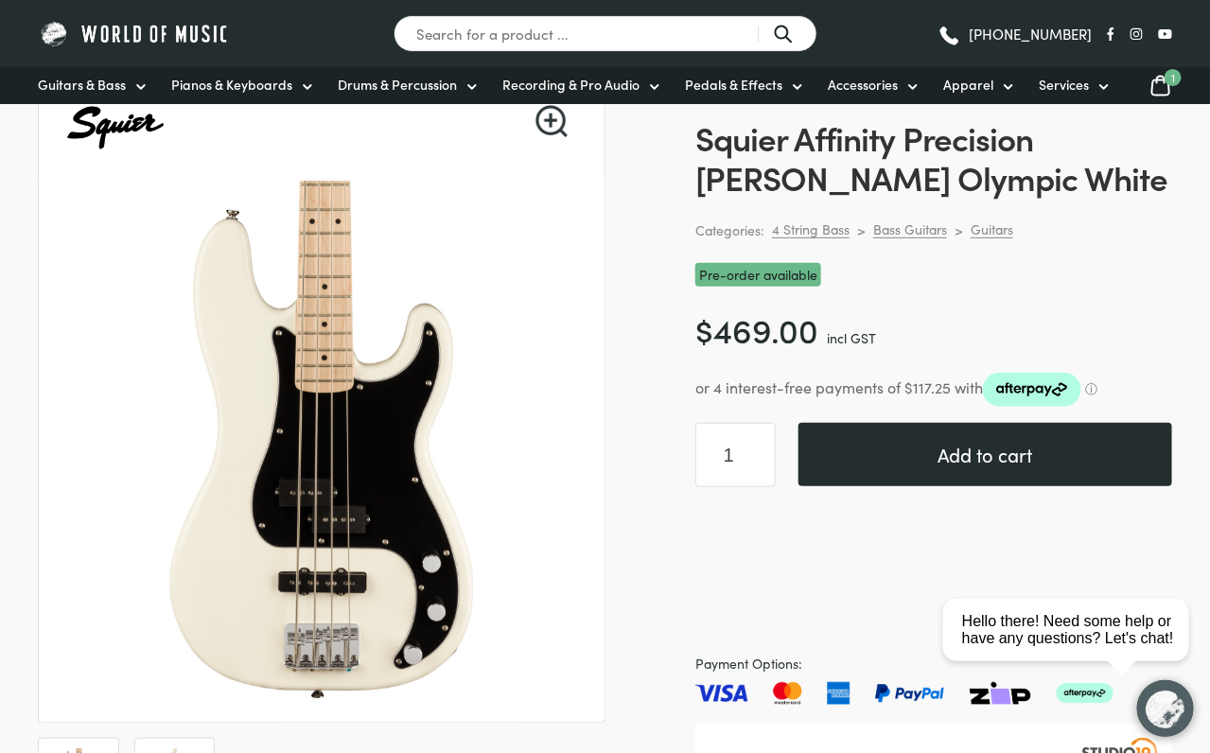
click at [982, 446] on button "Add to cart" at bounding box center [985, 454] width 374 height 63
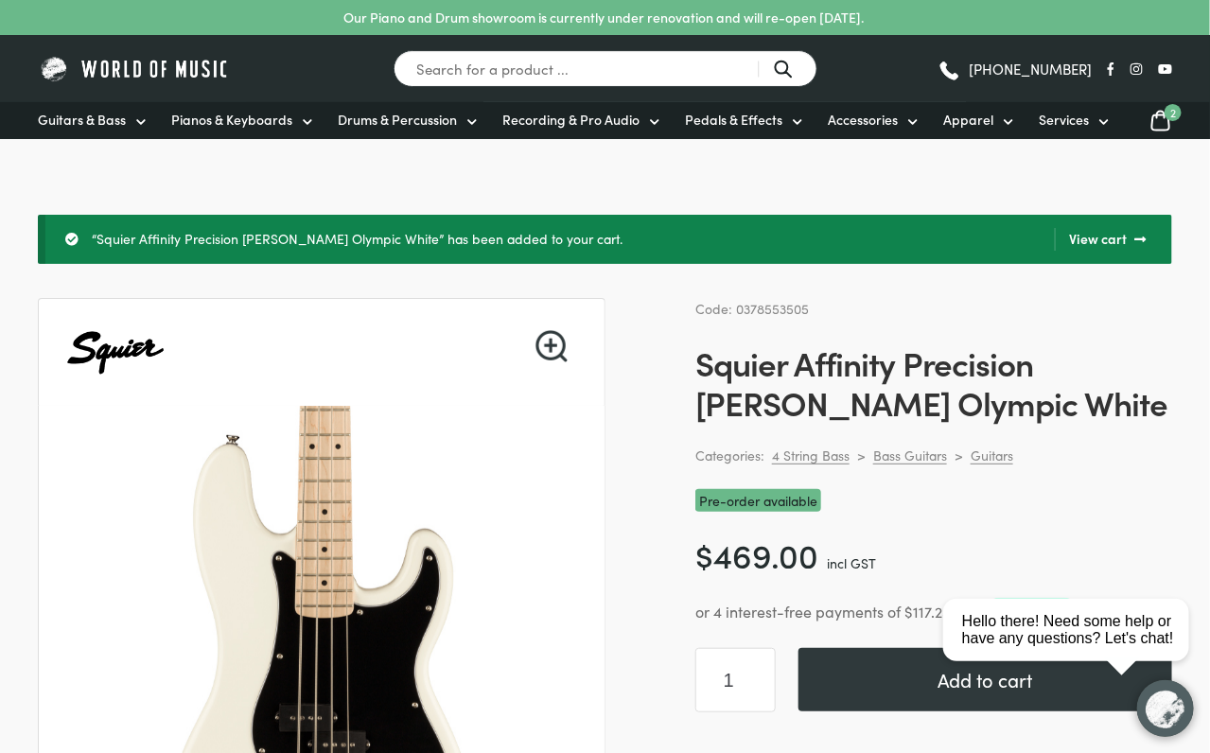
click at [1113, 234] on link "View cart" at bounding box center [1100, 239] width 91 height 23
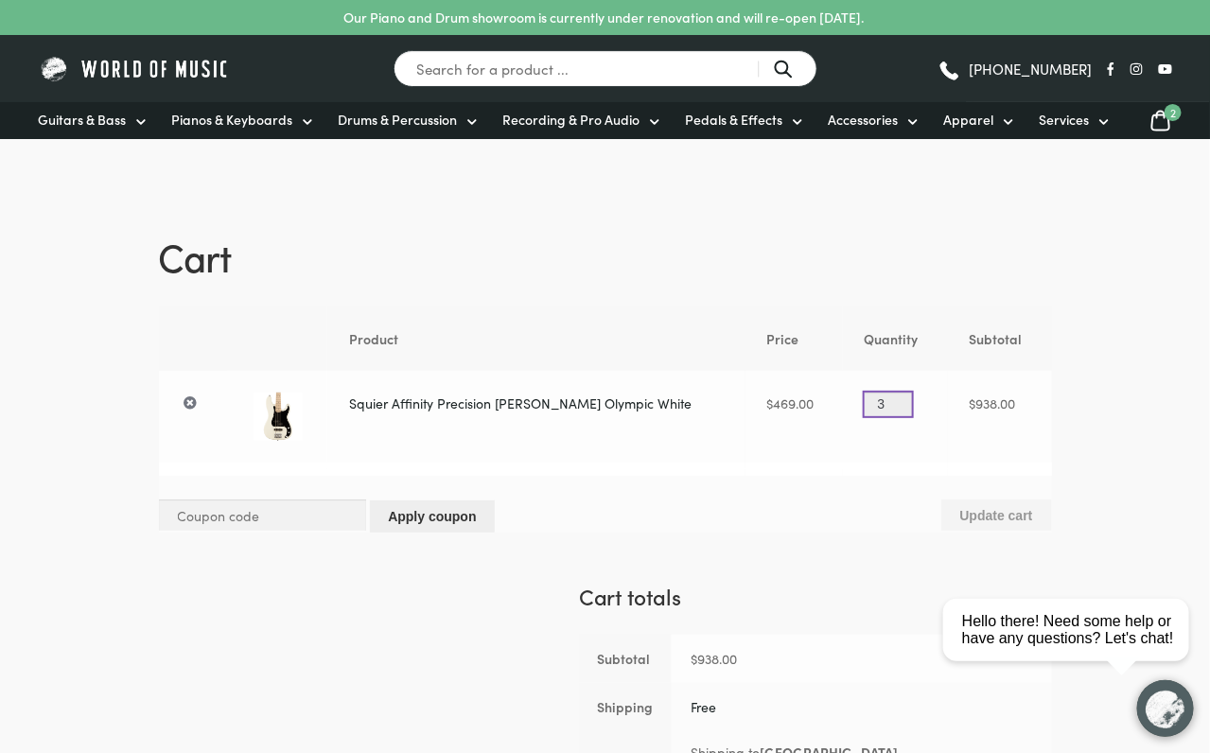
click at [884, 400] on input "3" at bounding box center [889, 405] width 48 height 24
click at [886, 412] on input "2" at bounding box center [889, 405] width 48 height 24
type input "1"
click at [886, 412] on input "1" at bounding box center [889, 405] width 48 height 24
drag, startPoint x: 996, startPoint y: 514, endPoint x: 969, endPoint y: 543, distance: 40.2
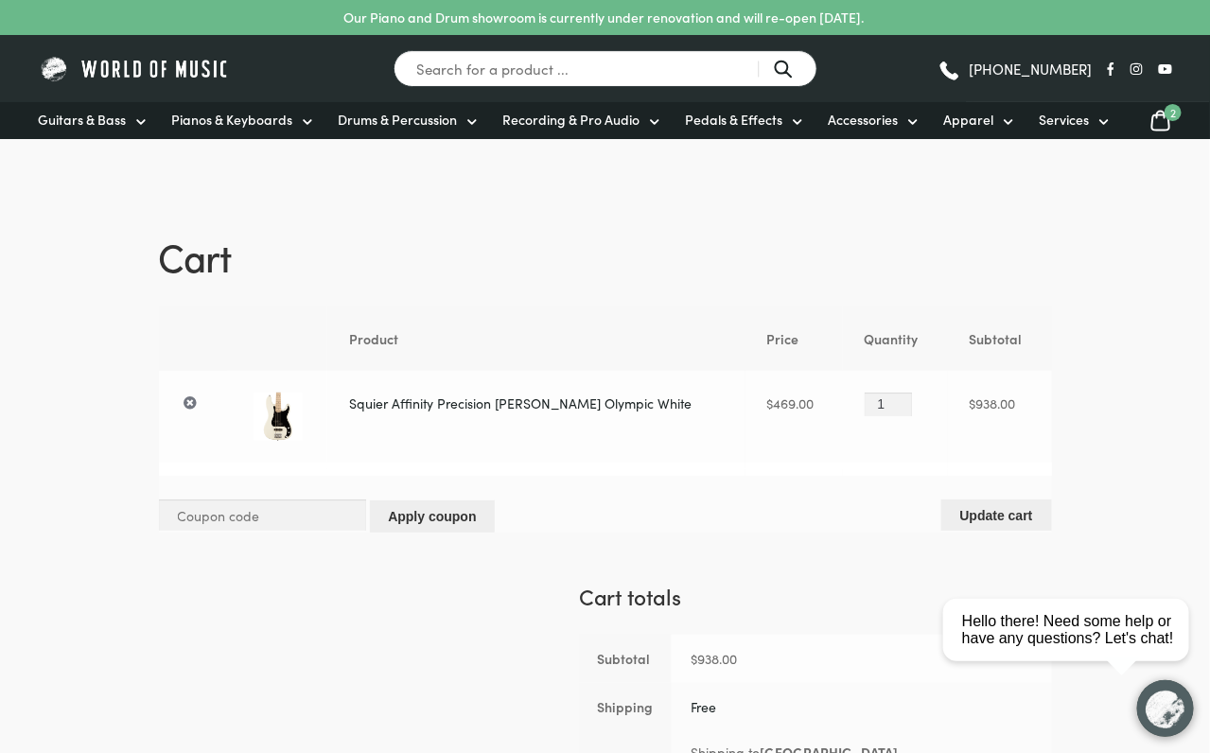
click at [996, 512] on button "Update cart" at bounding box center [996, 514] width 111 height 31
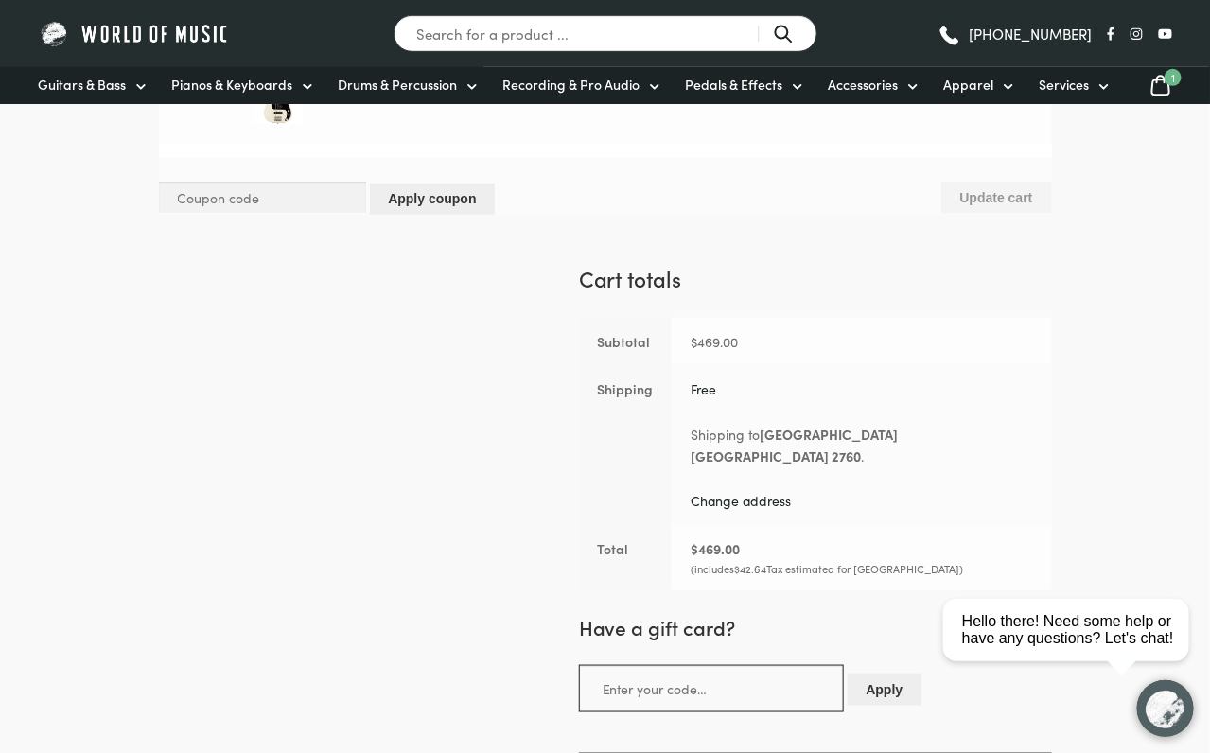
scroll to position [355, 0]
